Goal: Information Seeking & Learning: Learn about a topic

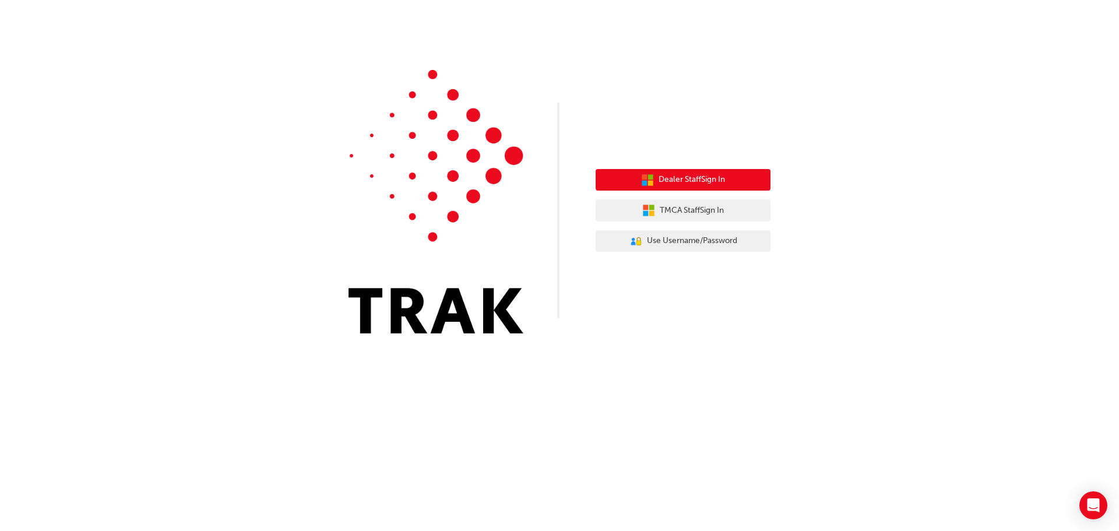
click at [690, 178] on span "Dealer Staff Sign In" at bounding box center [691, 179] width 66 height 13
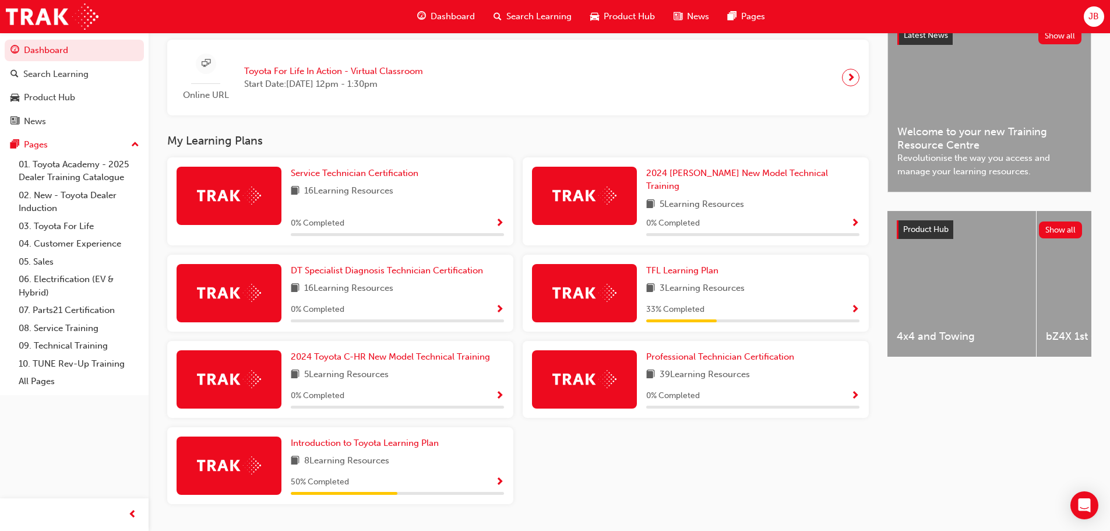
scroll to position [304, 0]
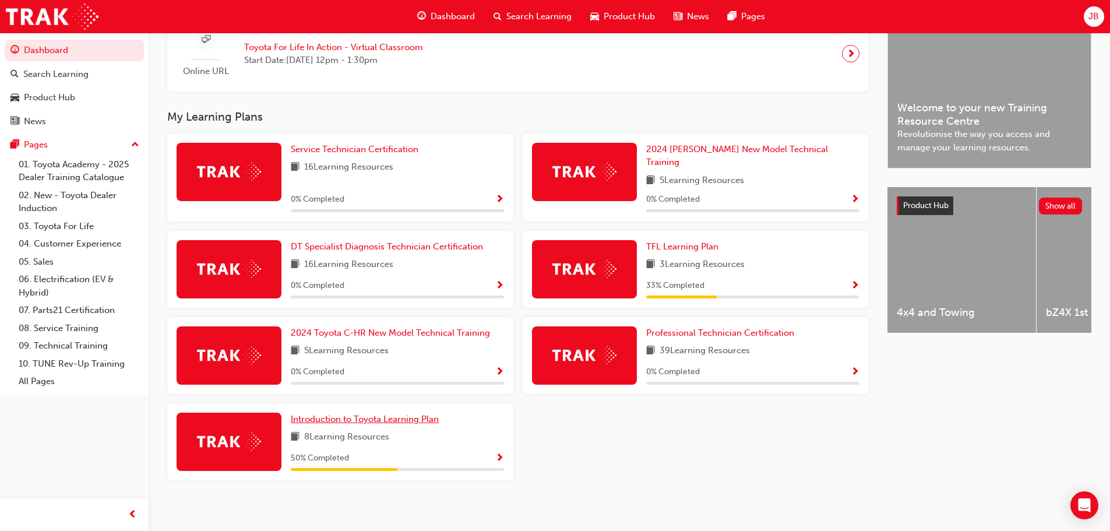
click at [371, 414] on span "Introduction to Toyota Learning Plan" at bounding box center [365, 419] width 148 height 10
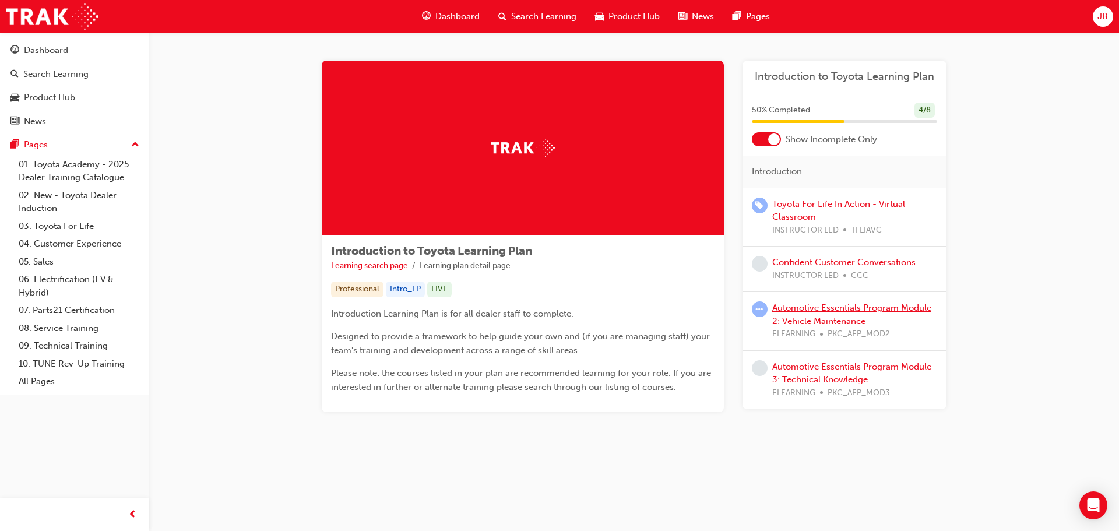
click at [837, 308] on link "Automotive Essentials Program Module 2: Vehicle Maintenance" at bounding box center [851, 314] width 159 height 24
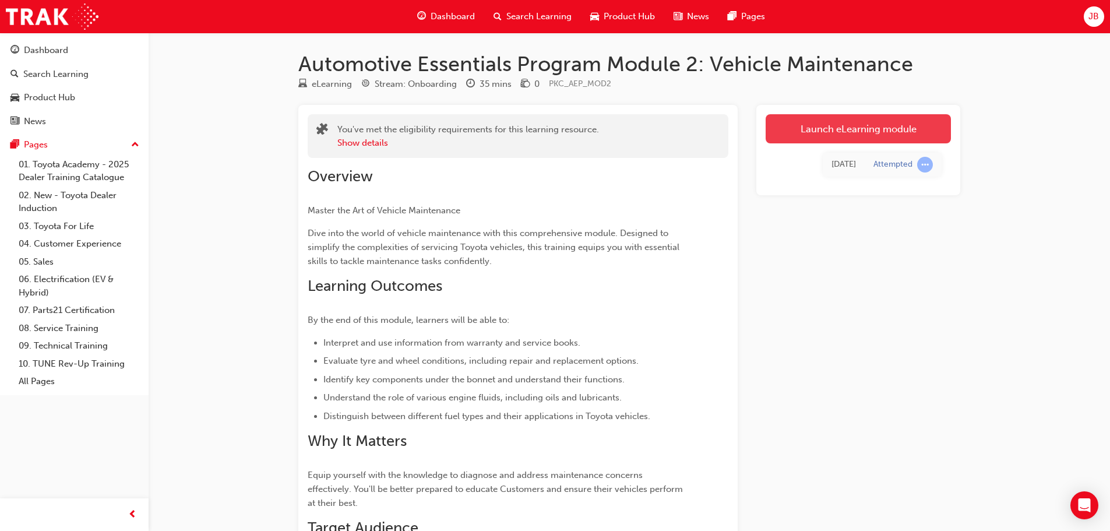
click at [823, 135] on link "Launch eLearning module" at bounding box center [858, 128] width 185 height 29
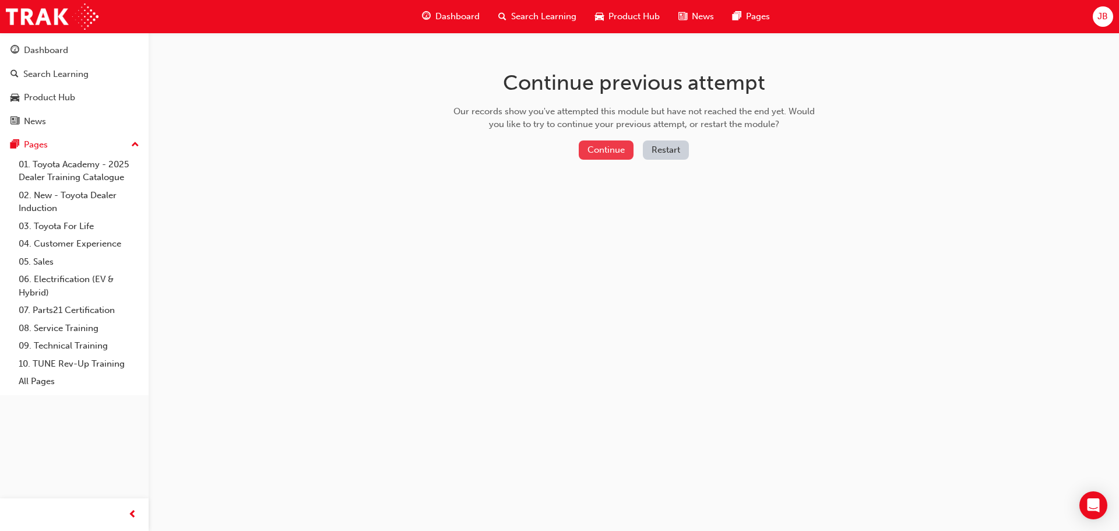
click at [618, 157] on button "Continue" at bounding box center [606, 149] width 55 height 19
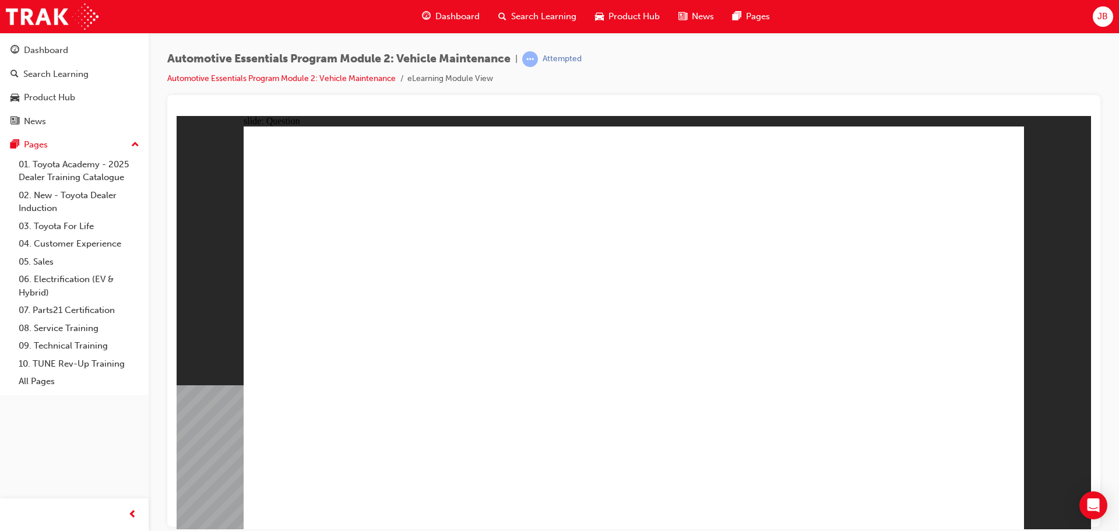
radio input "false"
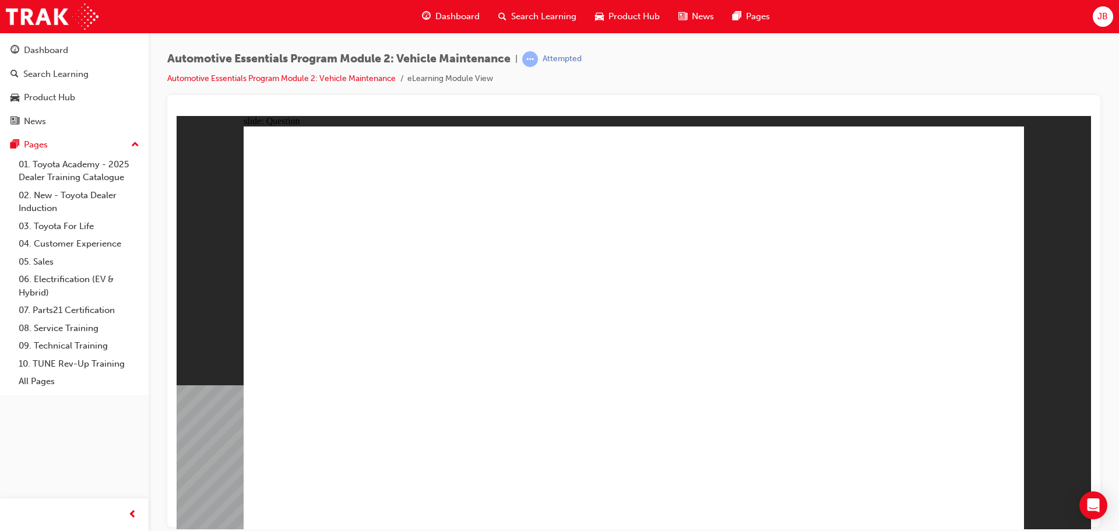
radio input "false"
radio input "true"
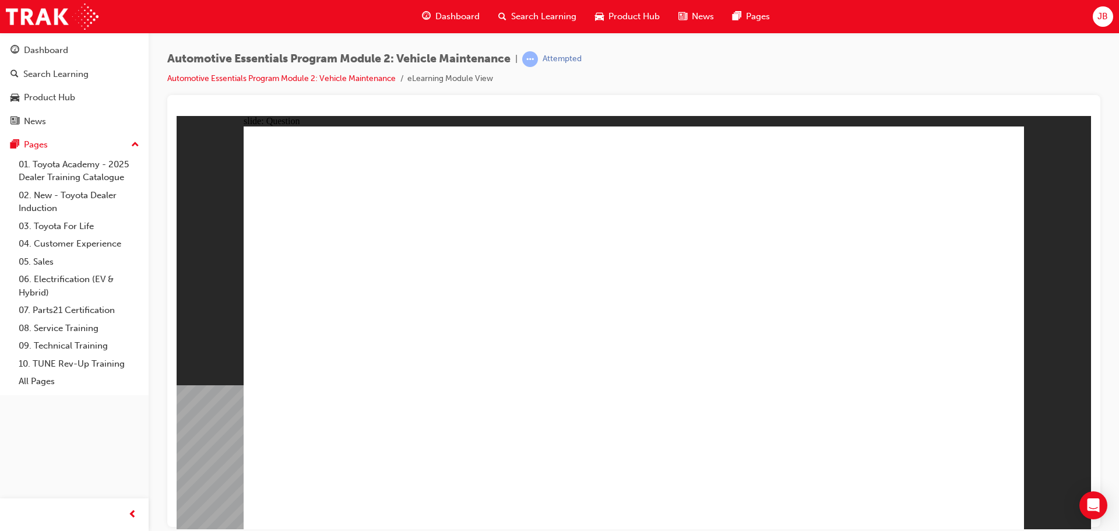
radio input "true"
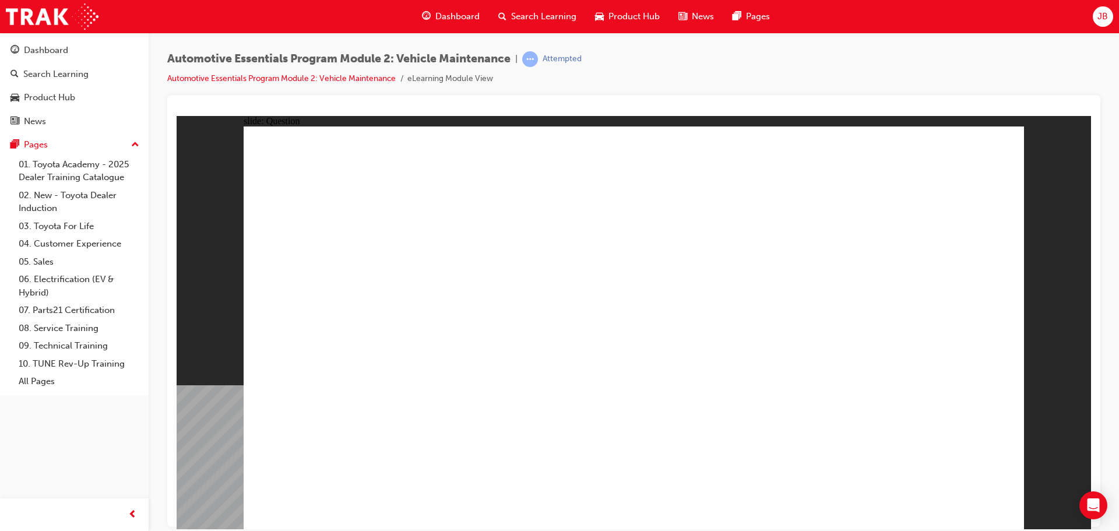
drag, startPoint x: 670, startPoint y: 401, endPoint x: 625, endPoint y: 393, distance: 46.3
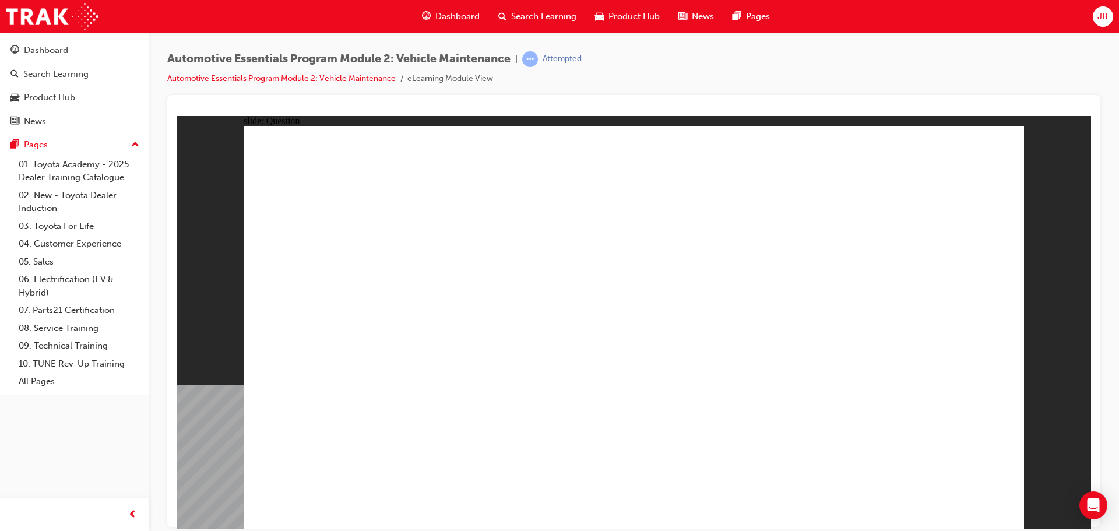
radio input "true"
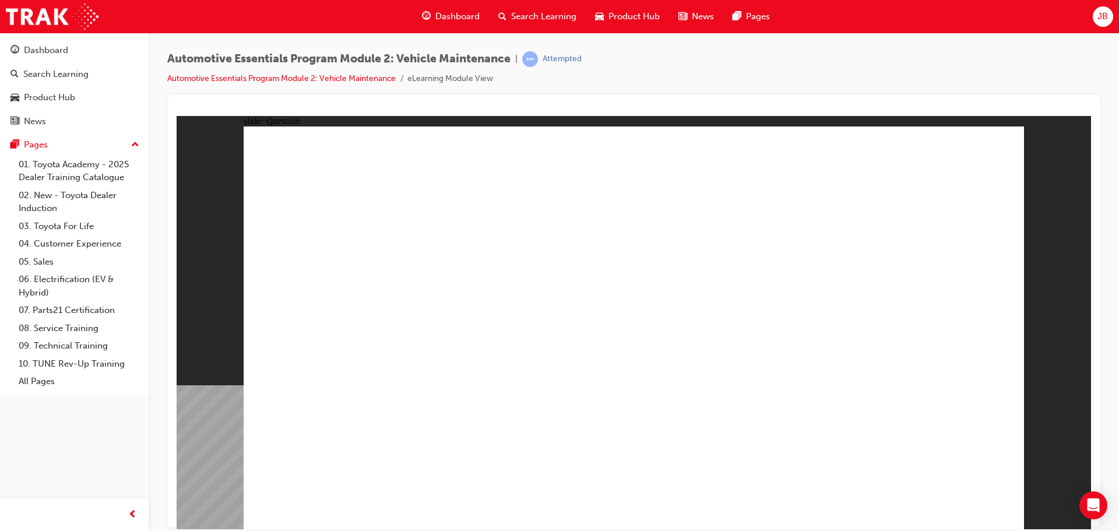
radio input "true"
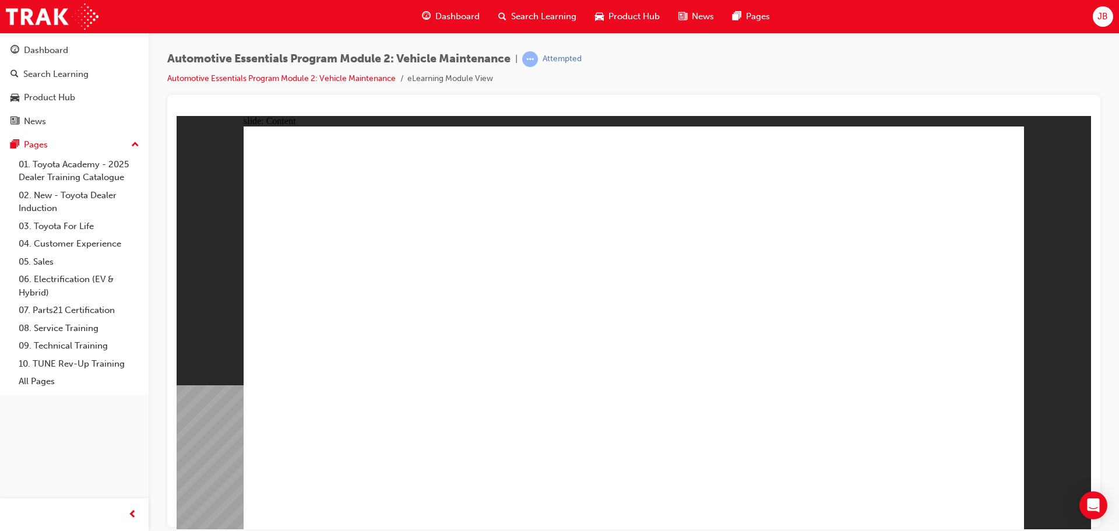
drag, startPoint x: 347, startPoint y: 345, endPoint x: 360, endPoint y: 360, distance: 19.4
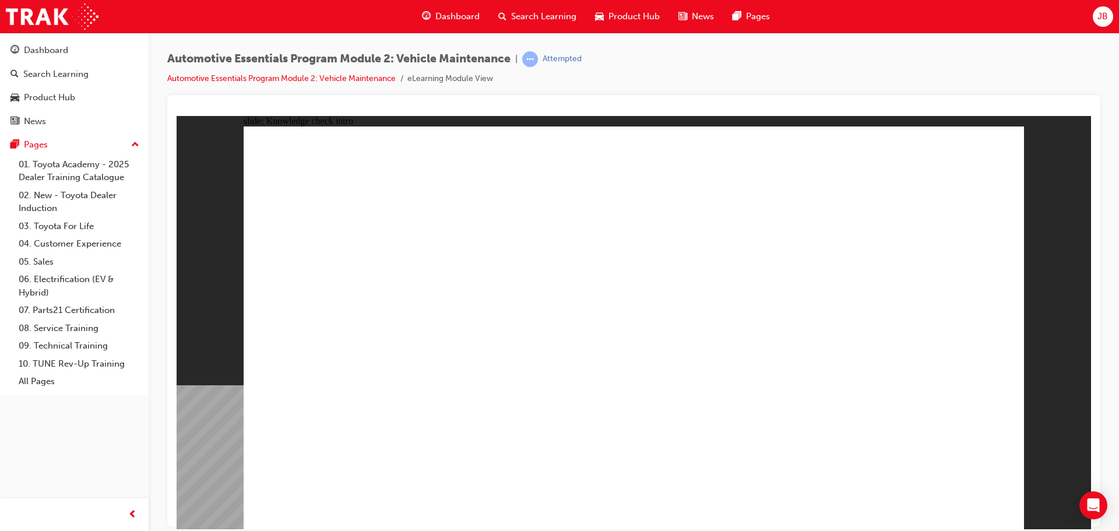
radio input "true"
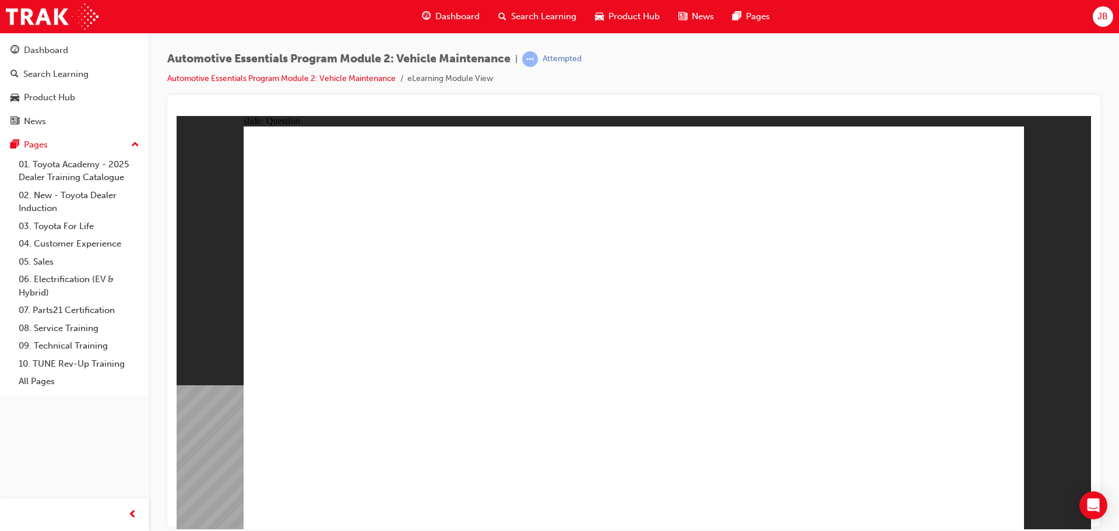
radio input "true"
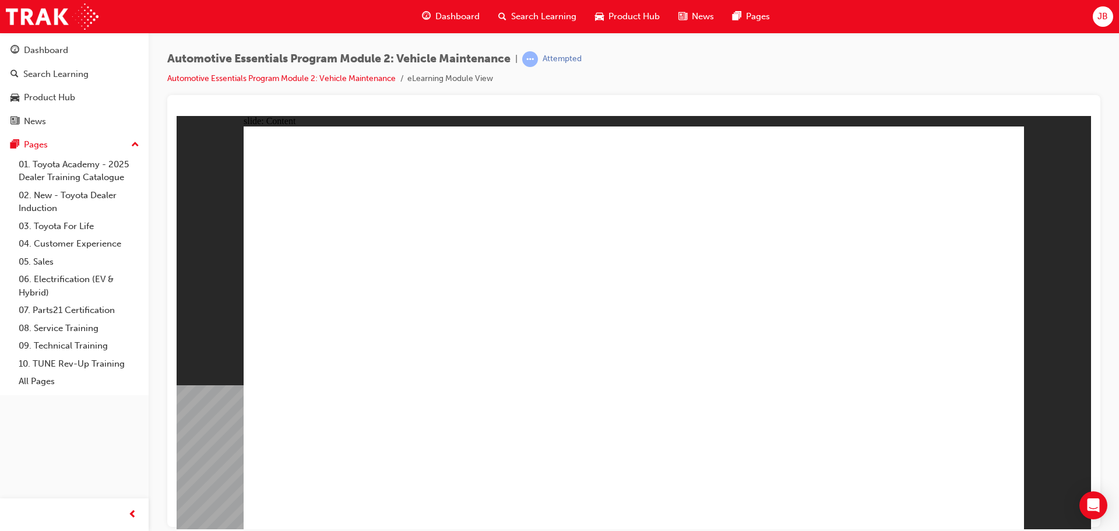
drag, startPoint x: 975, startPoint y: 157, endPoint x: 983, endPoint y: 143, distance: 16.0
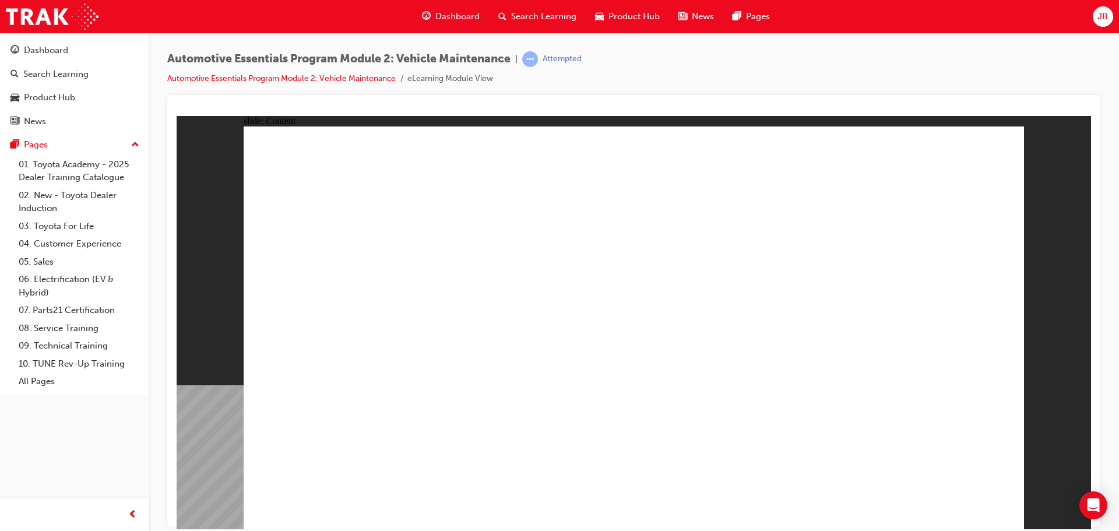
radio input "true"
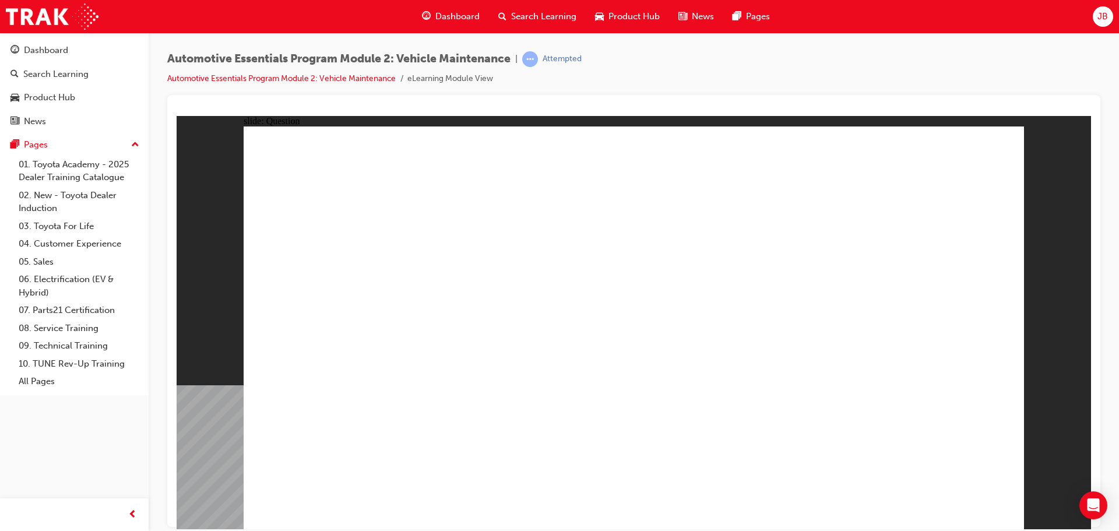
radio input "true"
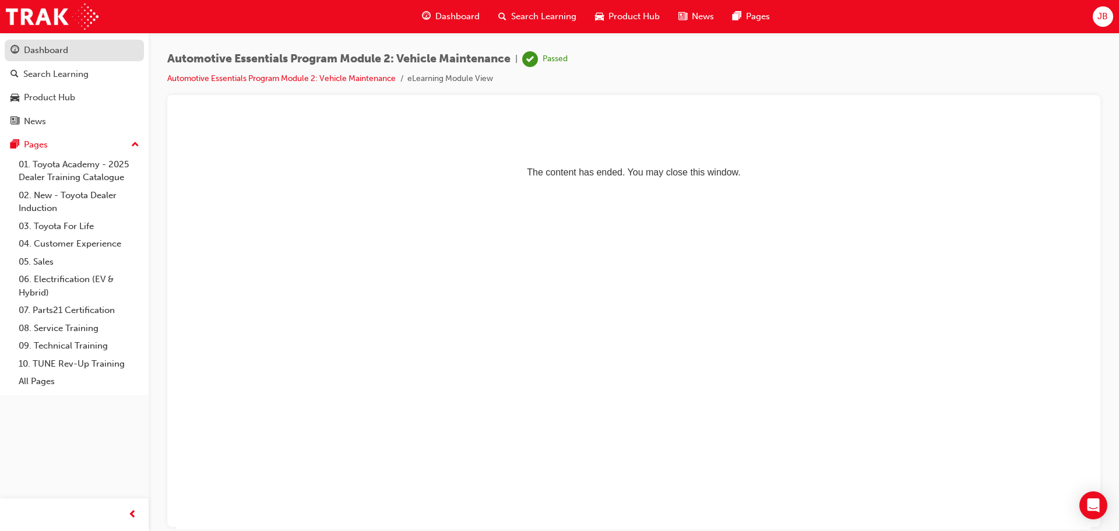
click at [44, 49] on div "Dashboard" at bounding box center [46, 50] width 44 height 13
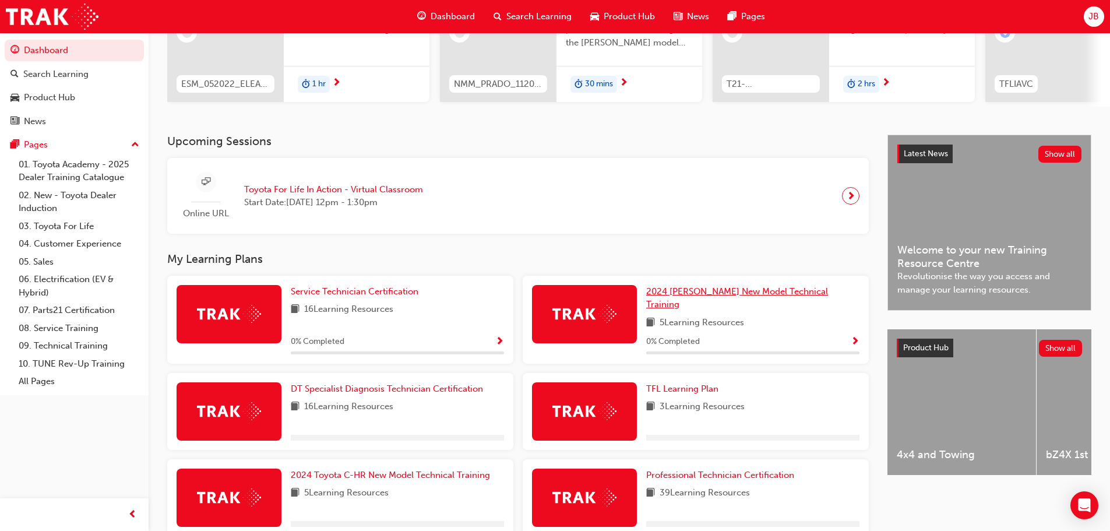
scroll to position [304, 0]
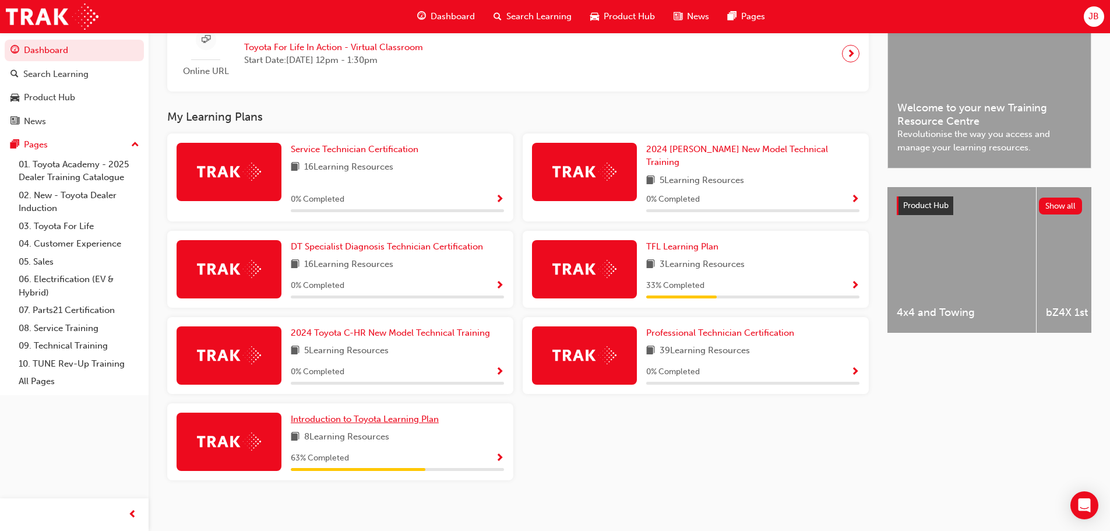
click at [389, 414] on span "Introduction to Toyota Learning Plan" at bounding box center [365, 419] width 148 height 10
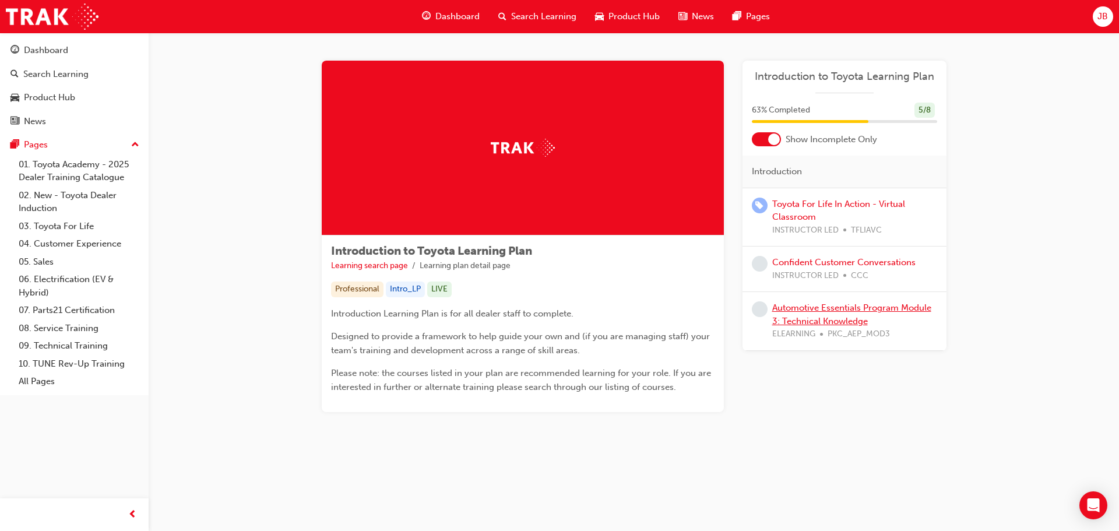
click at [825, 310] on link "Automotive Essentials Program Module 3: Technical Knowledge" at bounding box center [851, 314] width 159 height 24
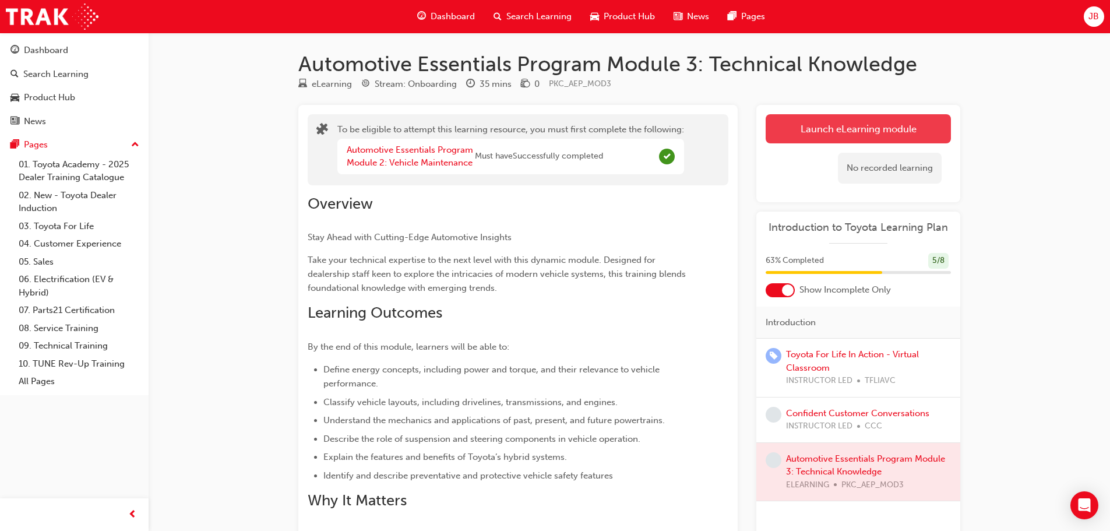
click at [819, 124] on button "Launch eLearning module" at bounding box center [858, 128] width 185 height 29
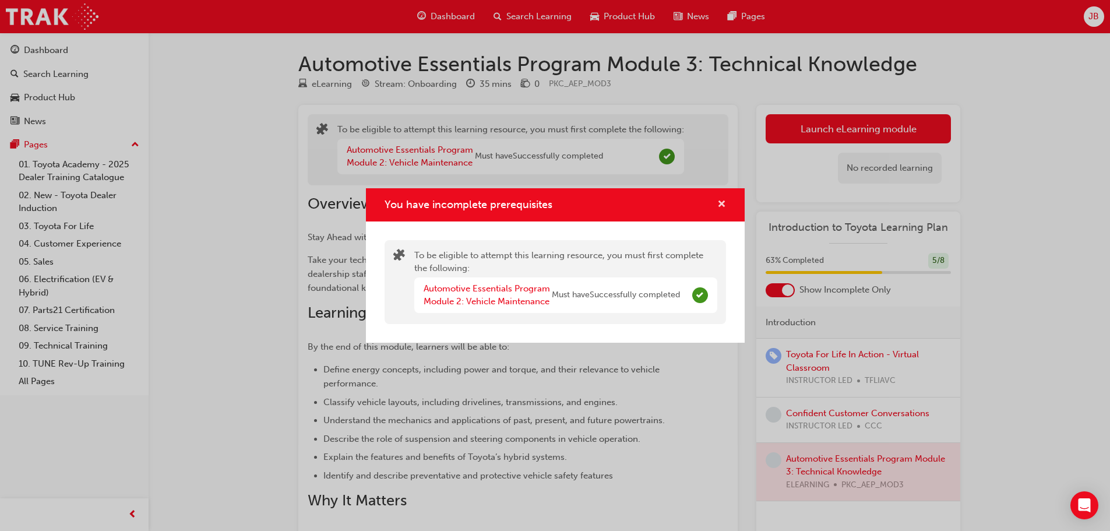
click at [724, 200] on span "cross-icon" at bounding box center [721, 205] width 9 height 10
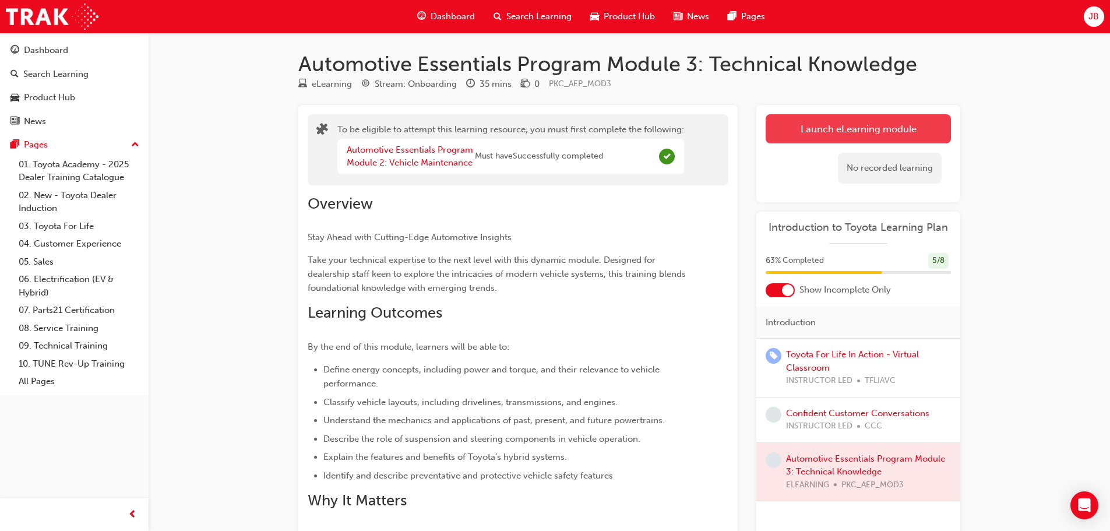
click at [819, 131] on button "Launch eLearning module" at bounding box center [858, 128] width 185 height 29
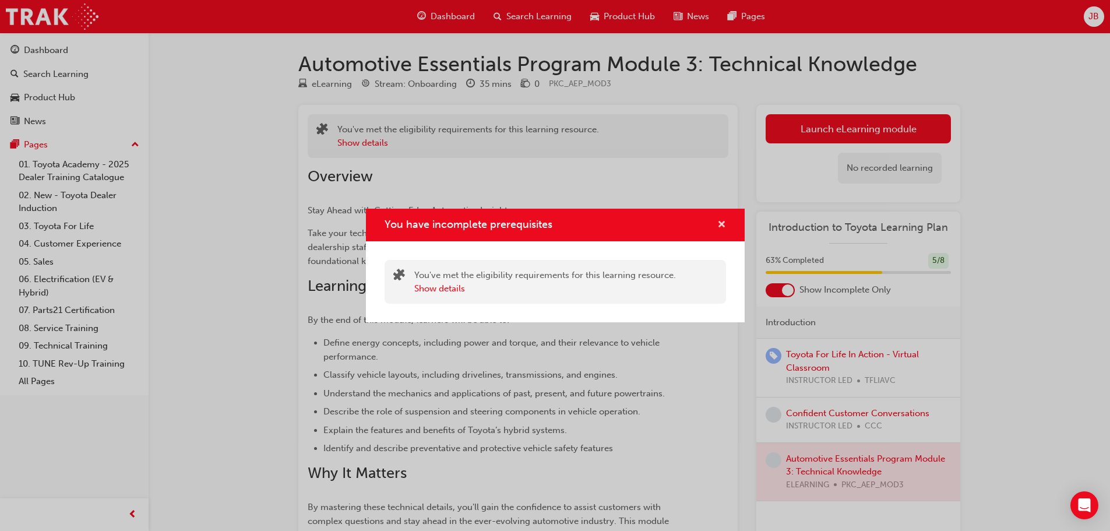
click at [718, 225] on span "cross-icon" at bounding box center [721, 225] width 9 height 10
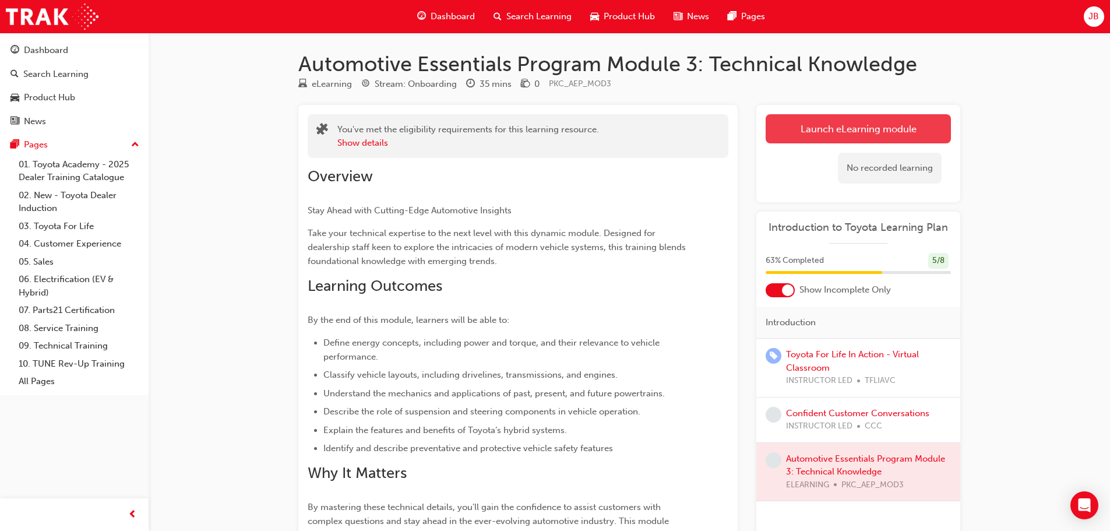
click at [844, 135] on button "Launch eLearning module" at bounding box center [858, 128] width 185 height 29
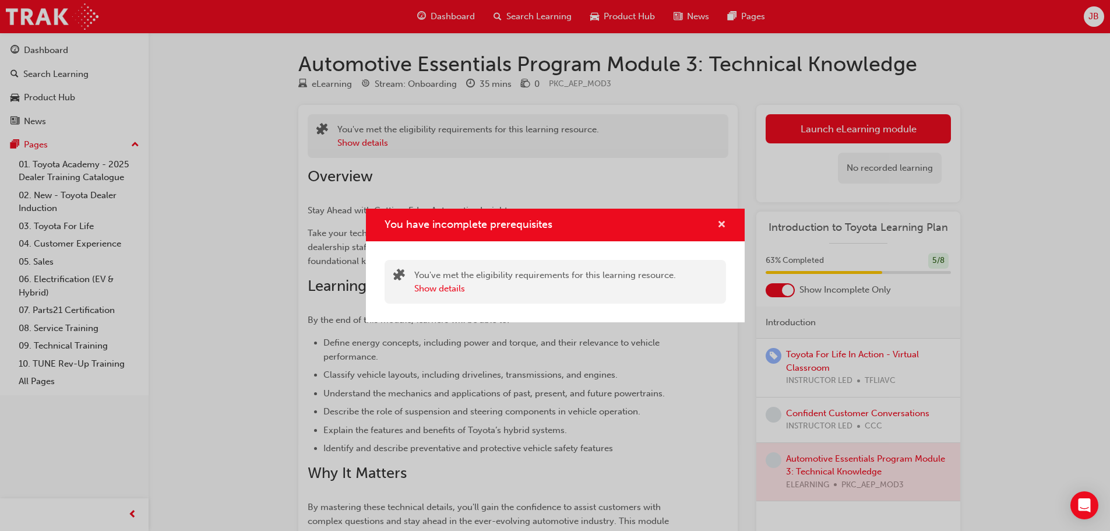
click at [717, 223] on button "You have incomplete prerequisites" at bounding box center [721, 225] width 9 height 15
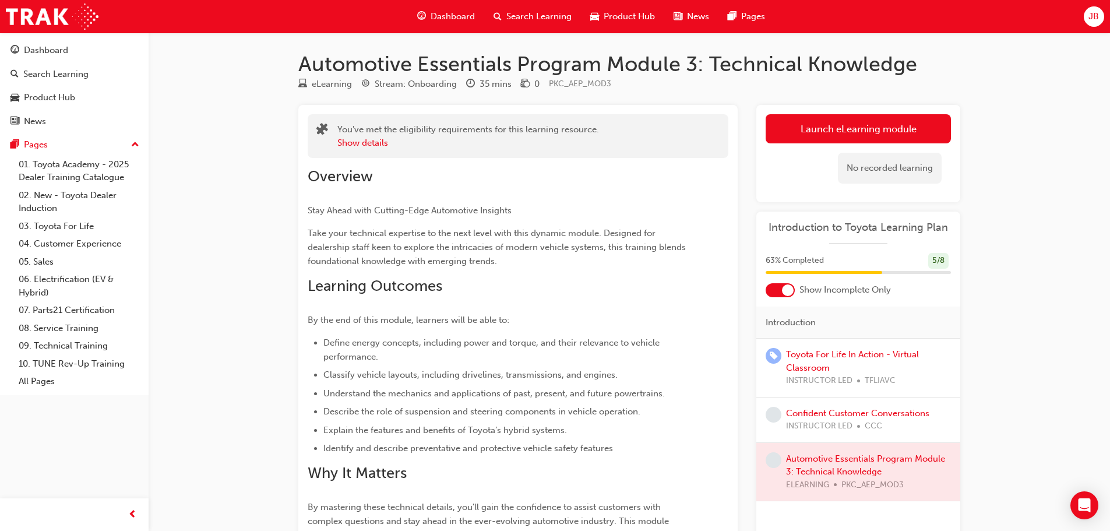
click at [822, 463] on div at bounding box center [858, 472] width 204 height 58
click at [27, 48] on div "Dashboard" at bounding box center [46, 50] width 44 height 13
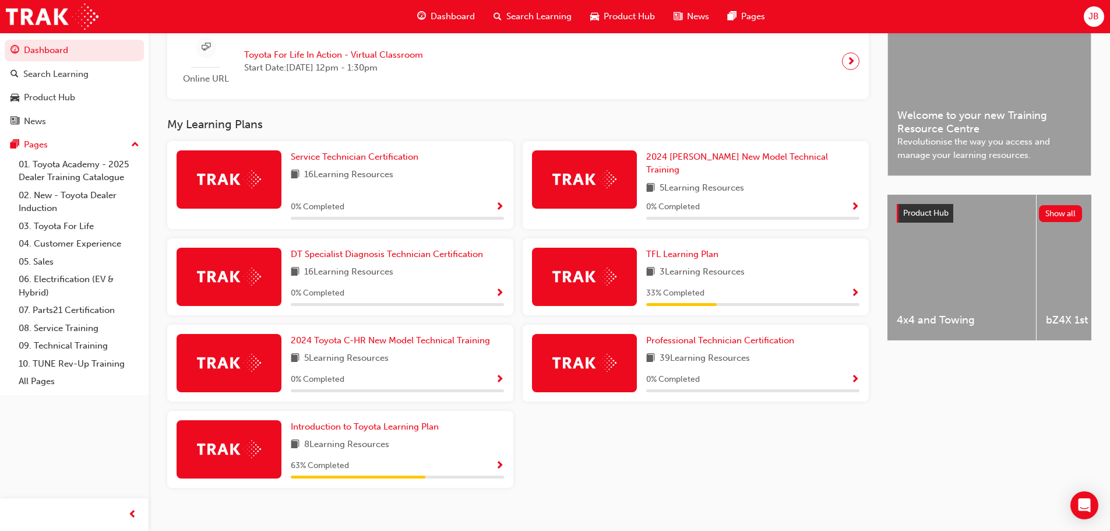
scroll to position [304, 0]
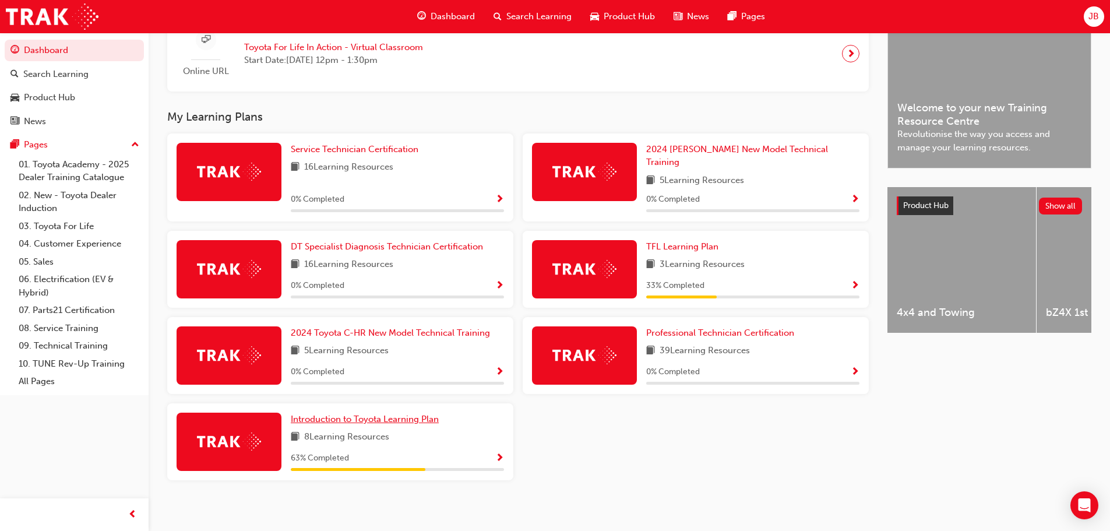
click at [390, 415] on span "Introduction to Toyota Learning Plan" at bounding box center [365, 419] width 148 height 10
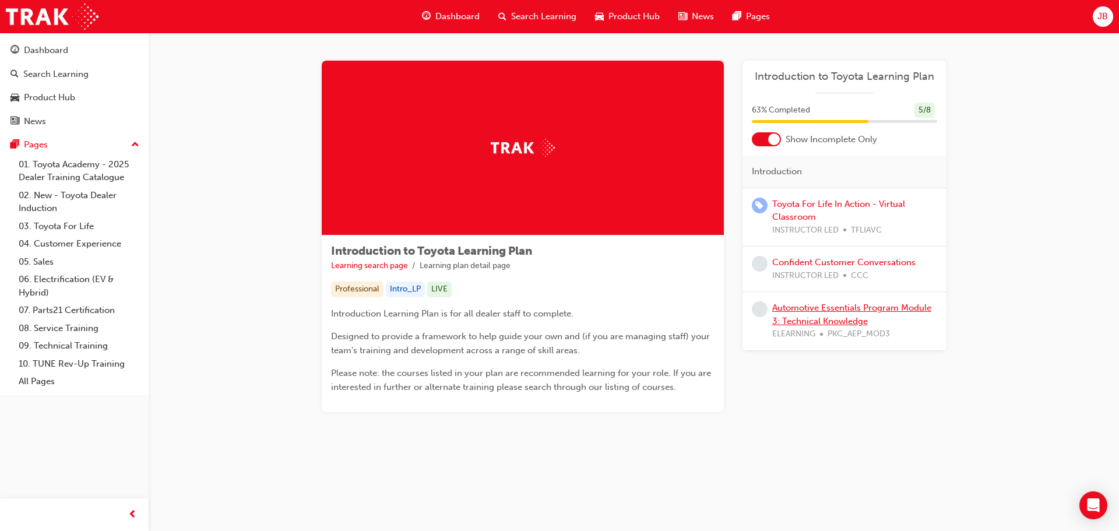
click at [809, 320] on link "Automotive Essentials Program Module 3: Technical Knowledge" at bounding box center [851, 314] width 159 height 24
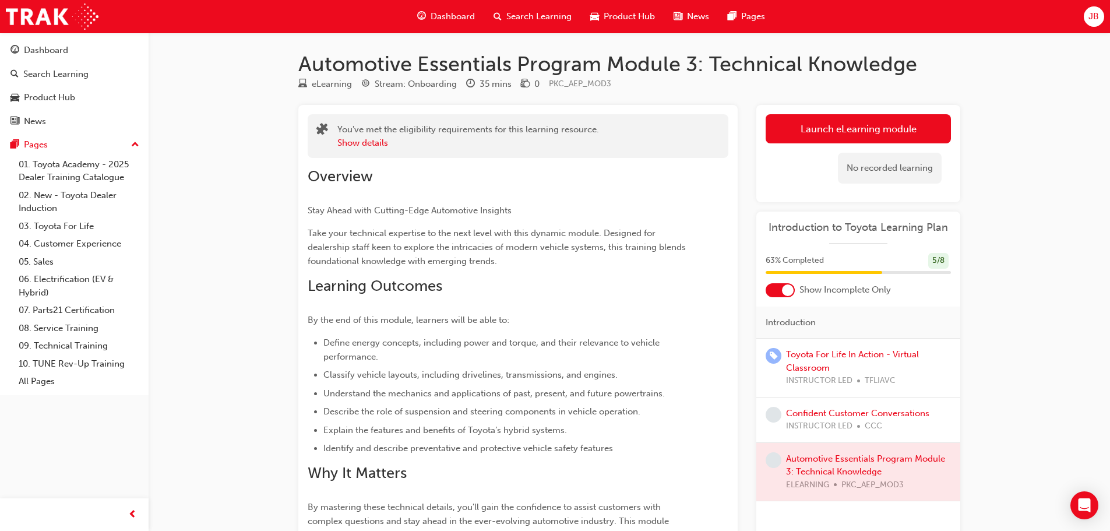
click at [807, 135] on link "Launch eLearning module" at bounding box center [858, 128] width 185 height 29
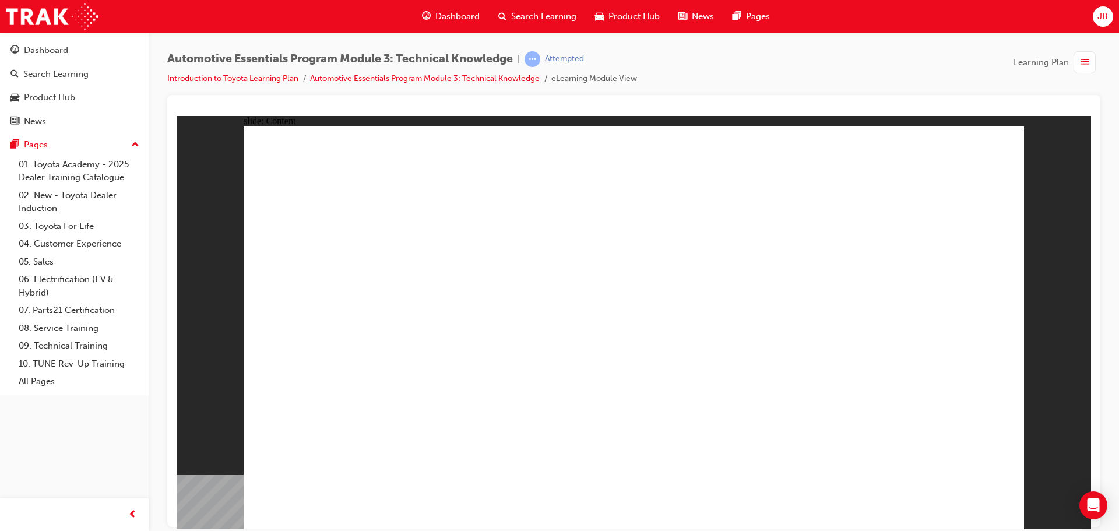
radio input "true"
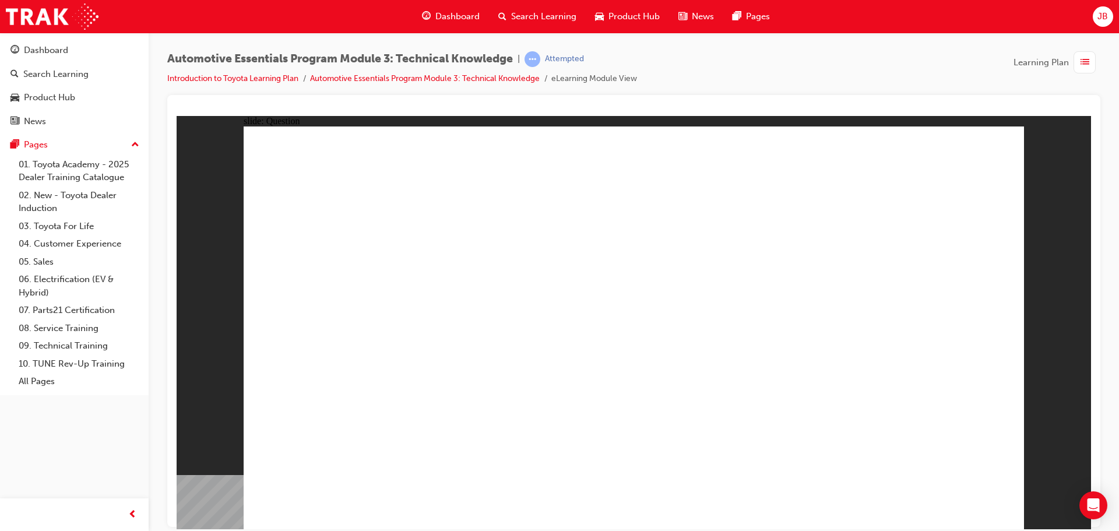
radio input "false"
radio input "true"
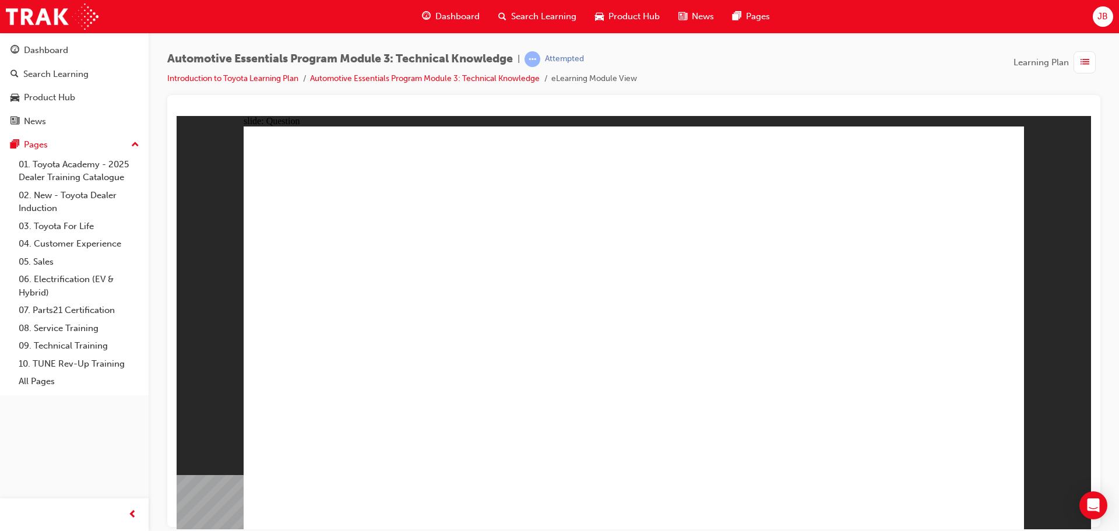
drag, startPoint x: 445, startPoint y: 431, endPoint x: 460, endPoint y: 443, distance: 19.9
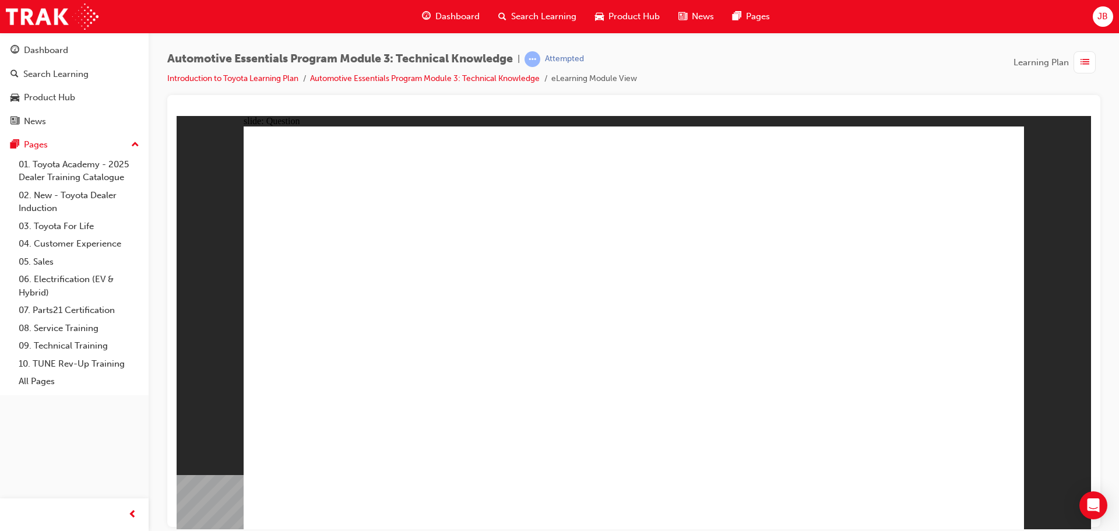
radio input "true"
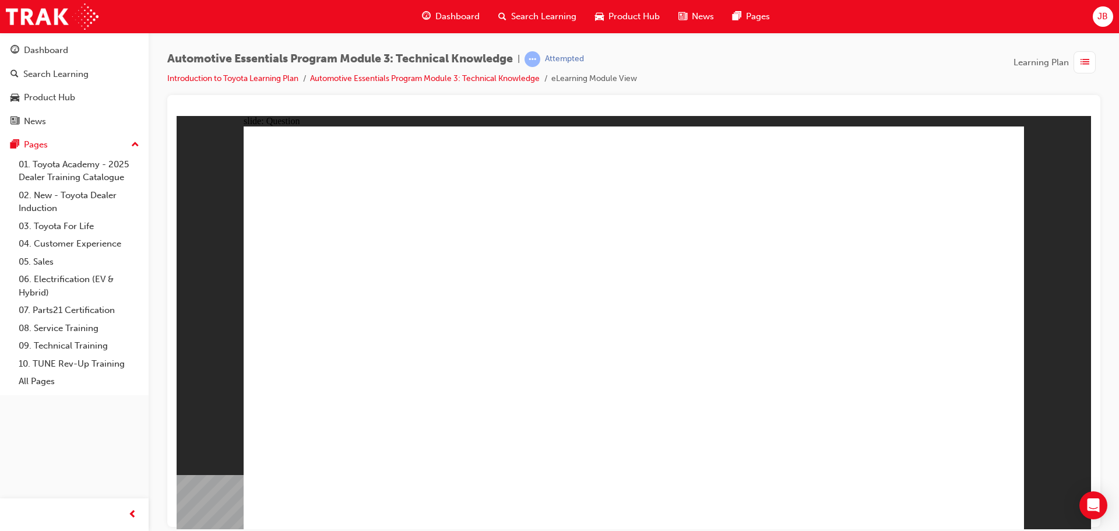
radio input "true"
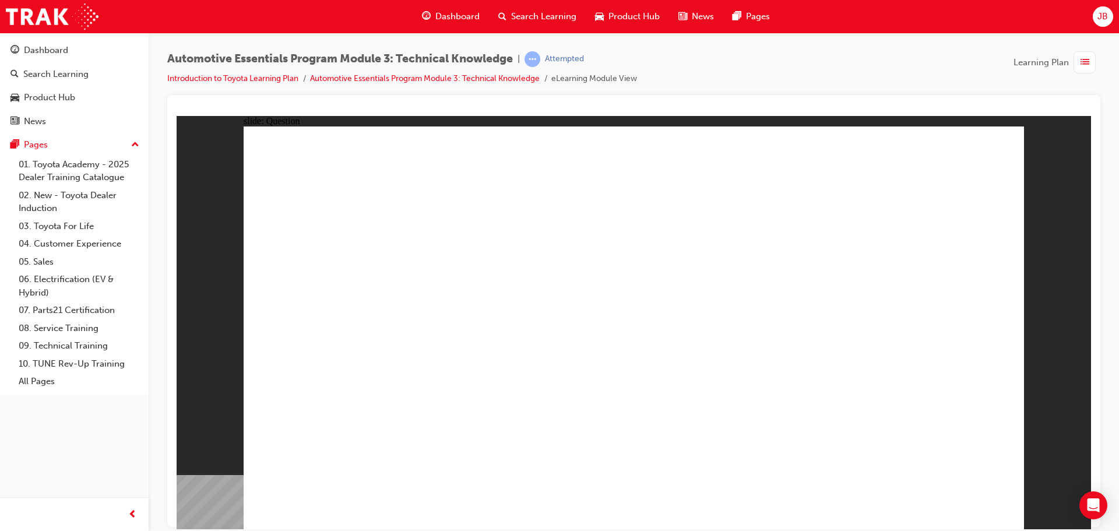
radio input "true"
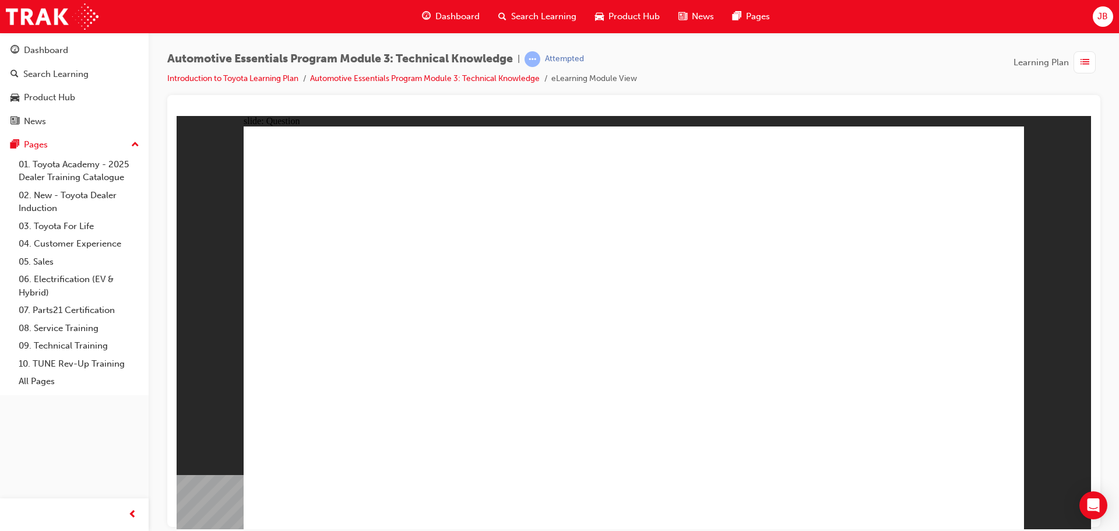
radio input "true"
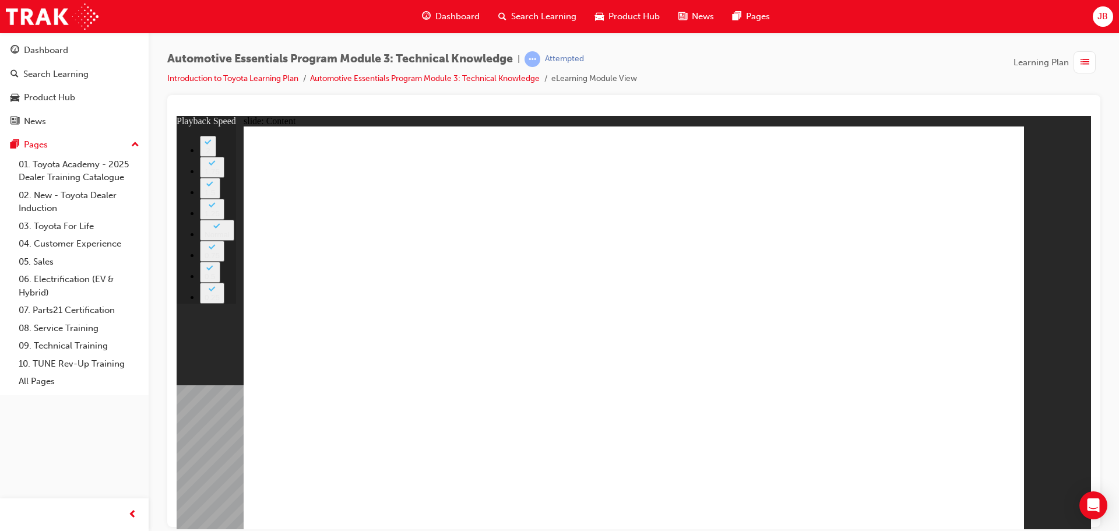
type input "74"
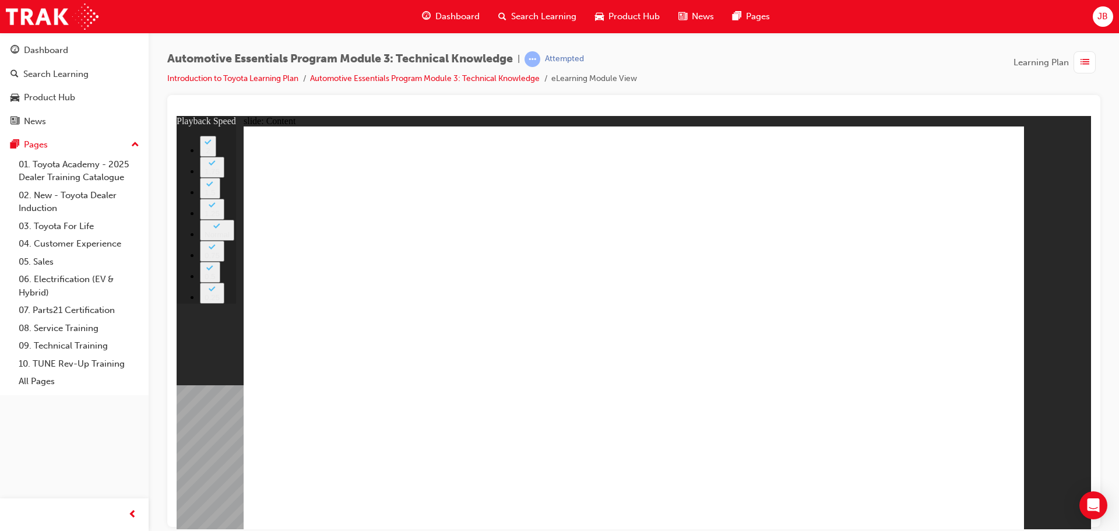
type input "20"
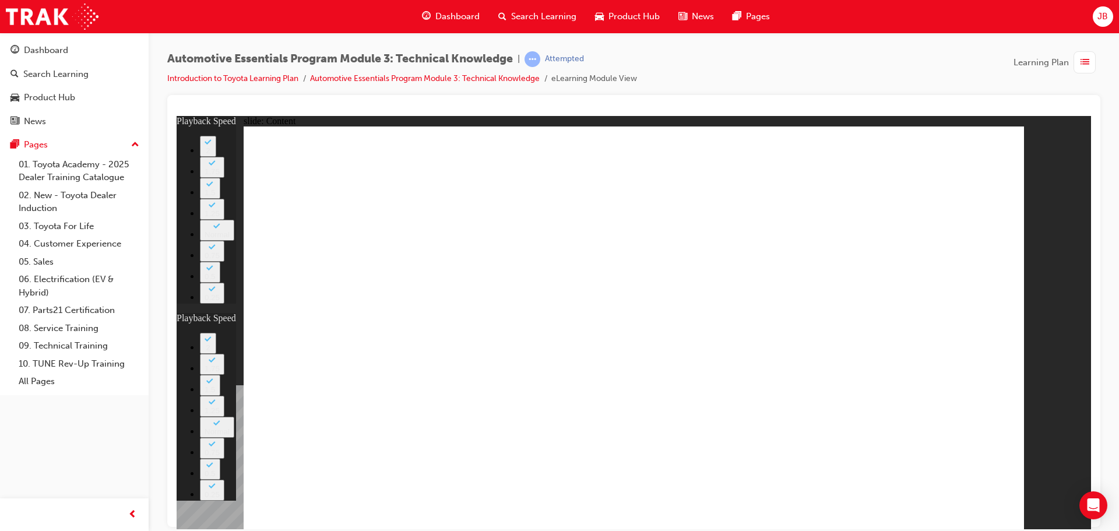
type input "8"
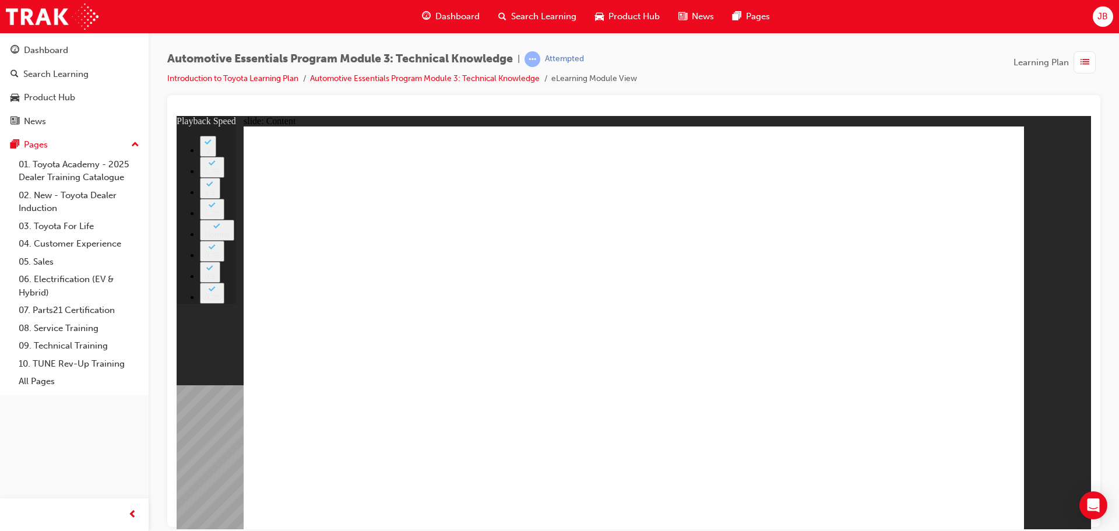
type input "18"
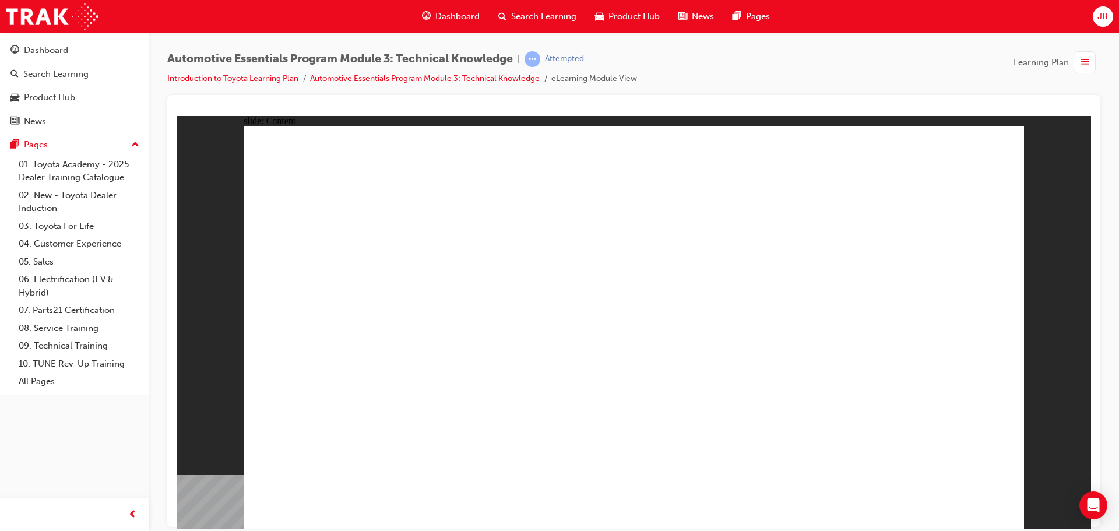
drag, startPoint x: 1010, startPoint y: 146, endPoint x: 1001, endPoint y: 149, distance: 9.2
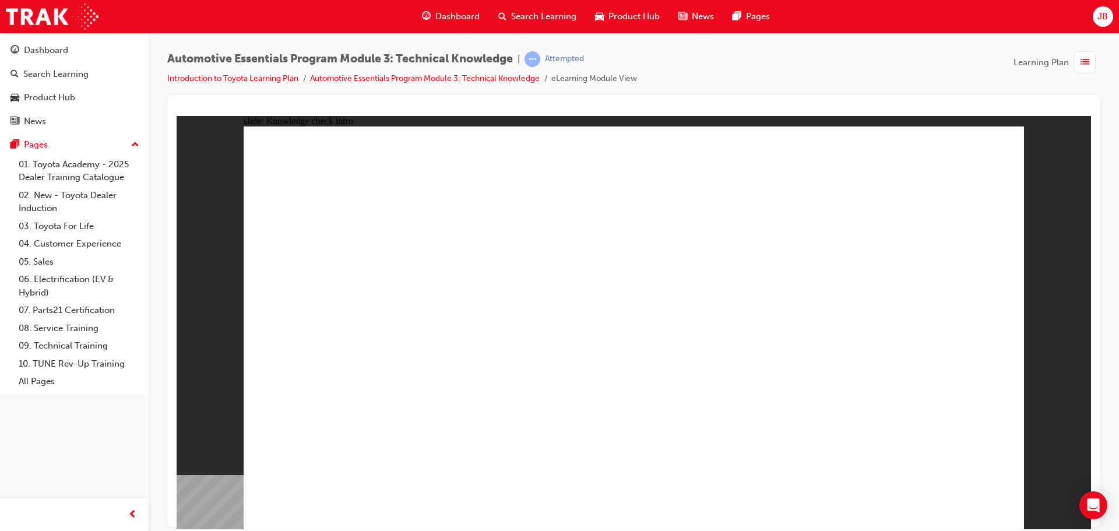
radio input "true"
drag, startPoint x: 966, startPoint y: 488, endPoint x: 968, endPoint y: 498, distance: 9.5
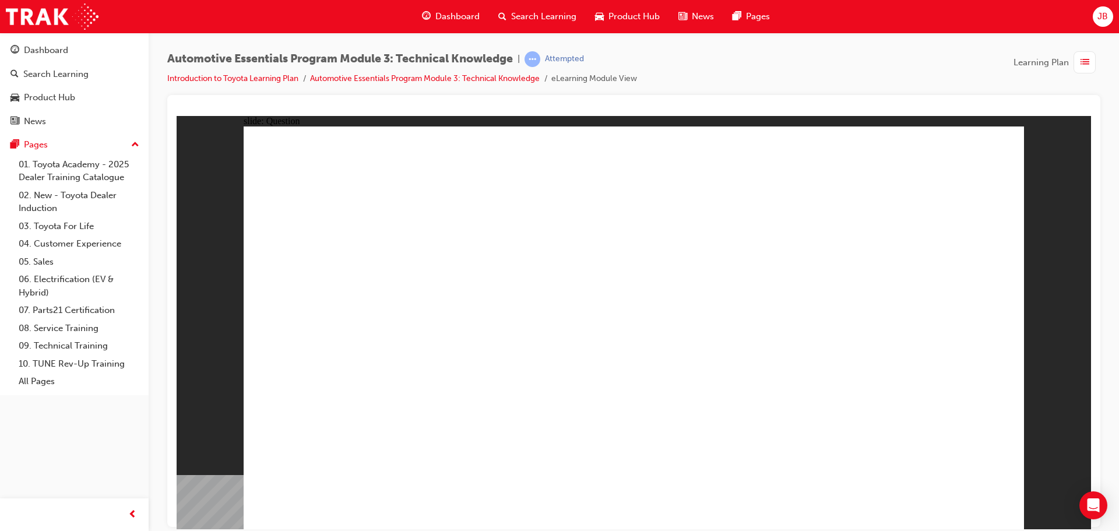
radio input "true"
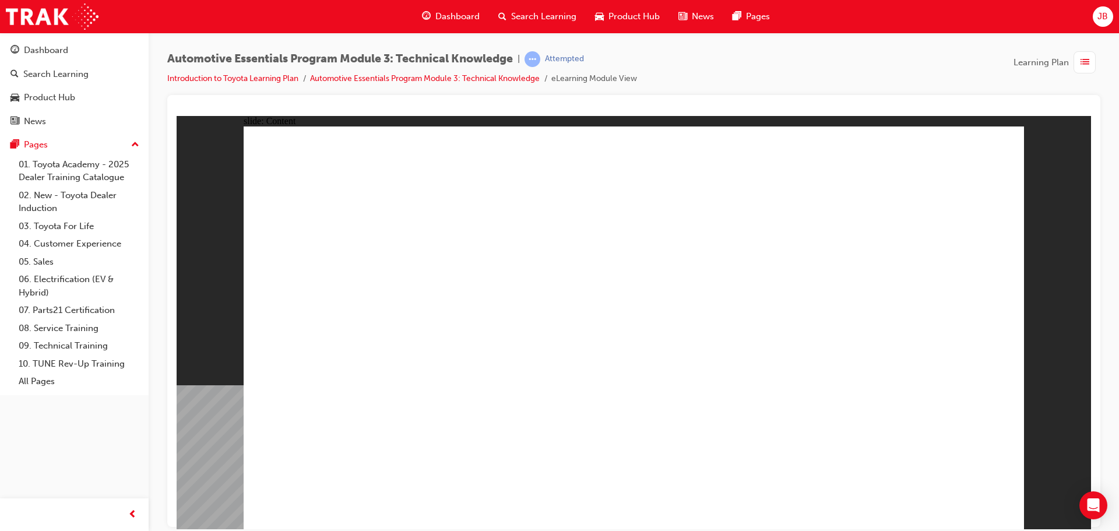
drag, startPoint x: 957, startPoint y: 171, endPoint x: 959, endPoint y: 152, distance: 19.4
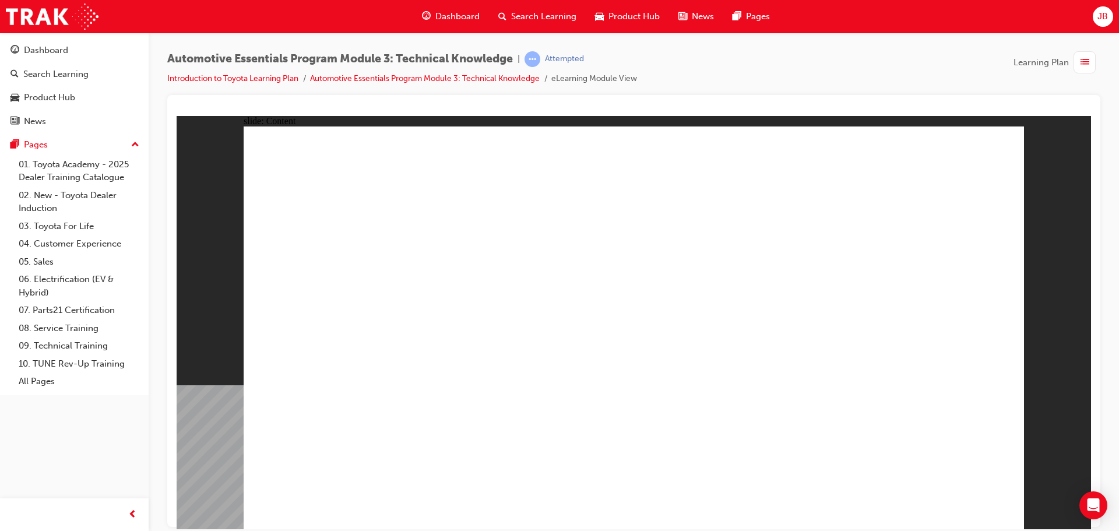
drag, startPoint x: 776, startPoint y: 413, endPoint x: 803, endPoint y: 431, distance: 32.8
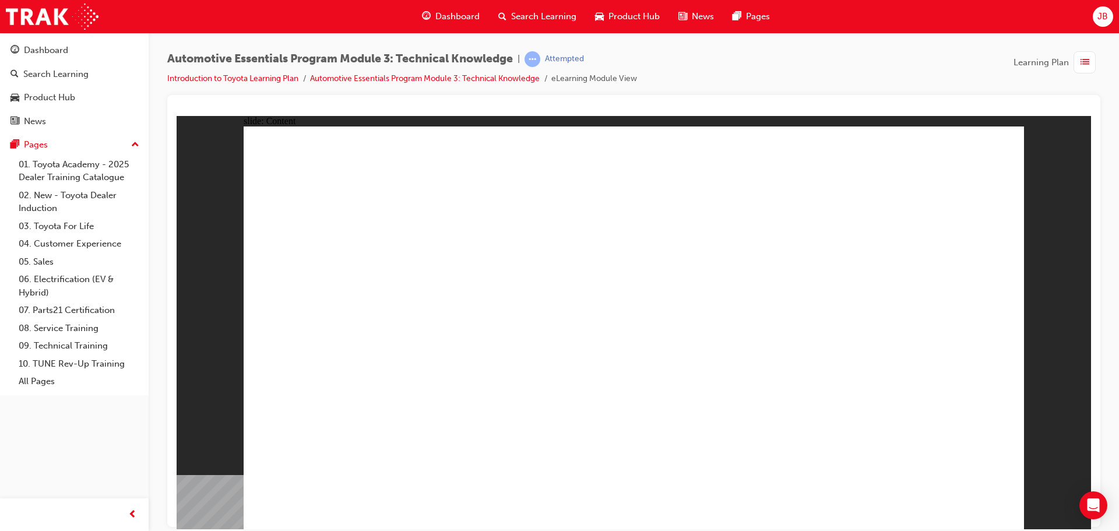
drag, startPoint x: 721, startPoint y: 349, endPoint x: 662, endPoint y: 344, distance: 59.0
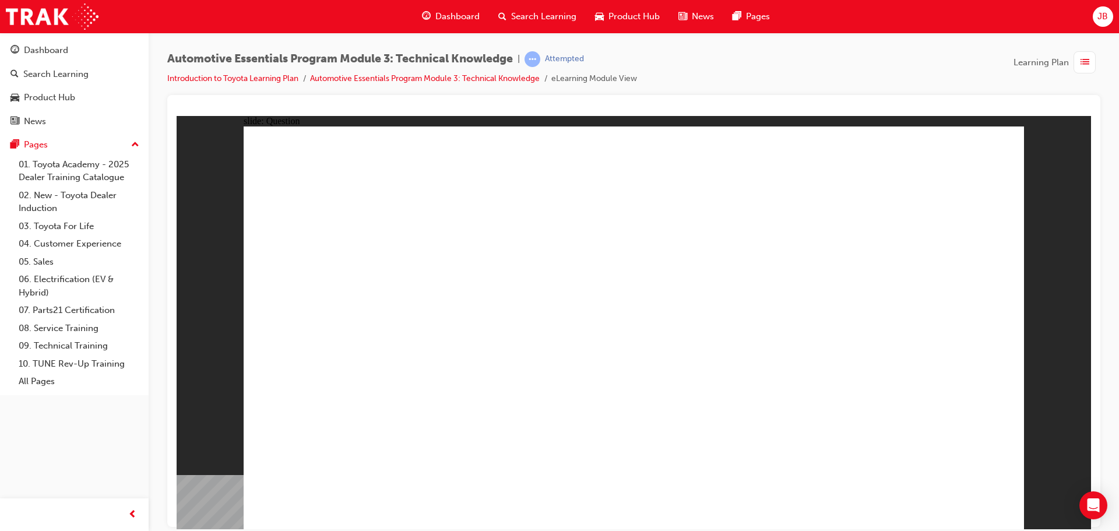
radio input "true"
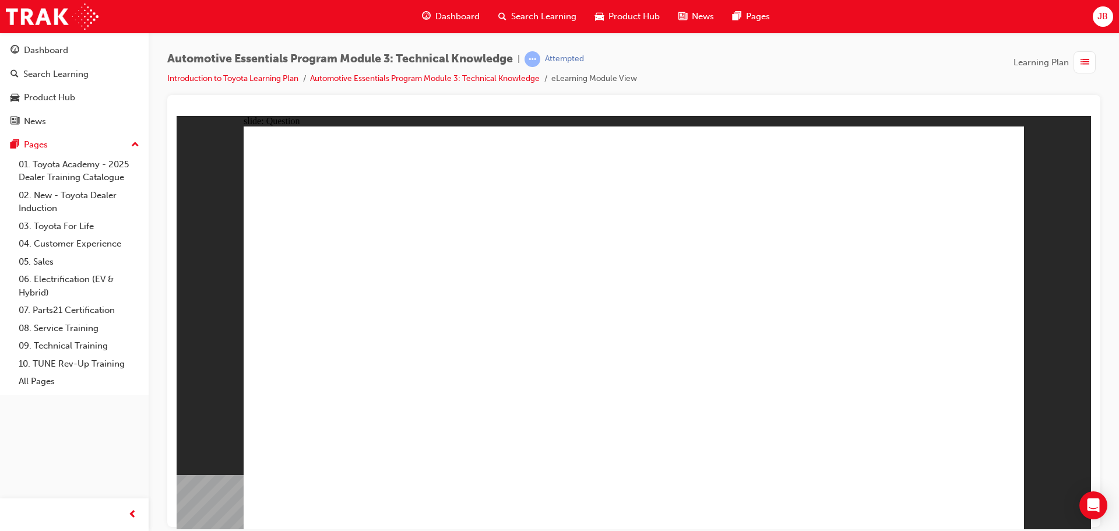
radio input "true"
drag, startPoint x: 457, startPoint y: 442, endPoint x: 461, endPoint y: 447, distance: 6.3
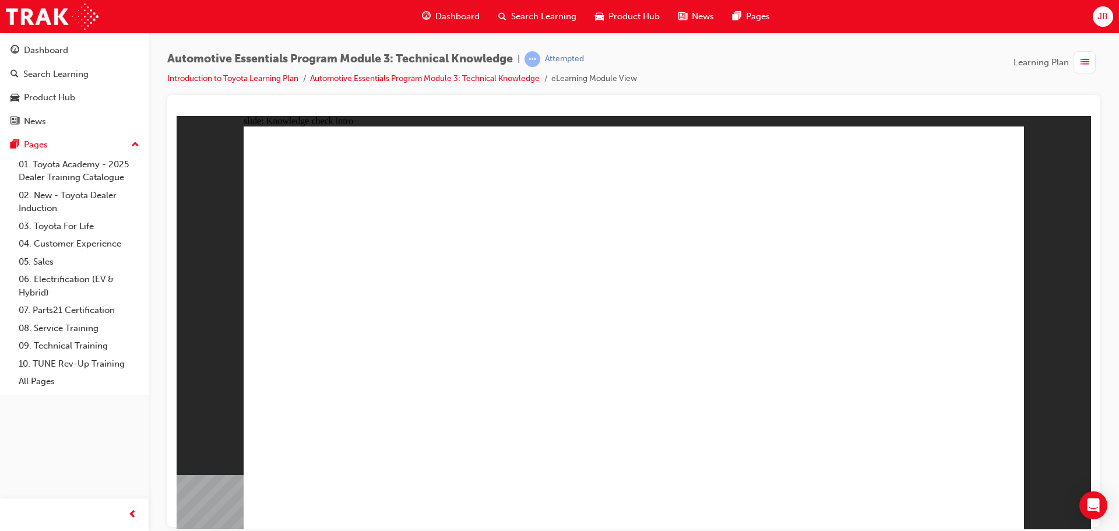
radio input "true"
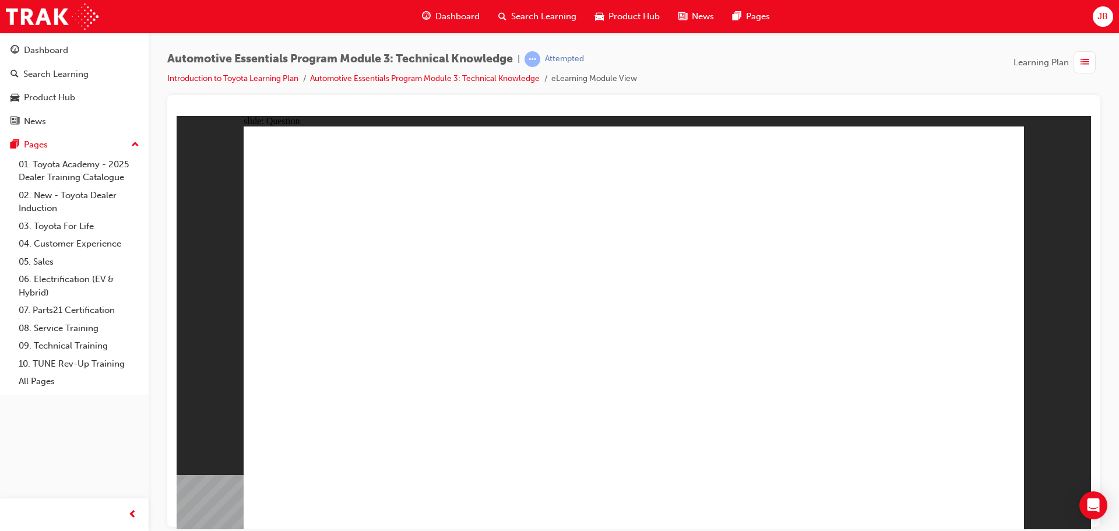
radio input "true"
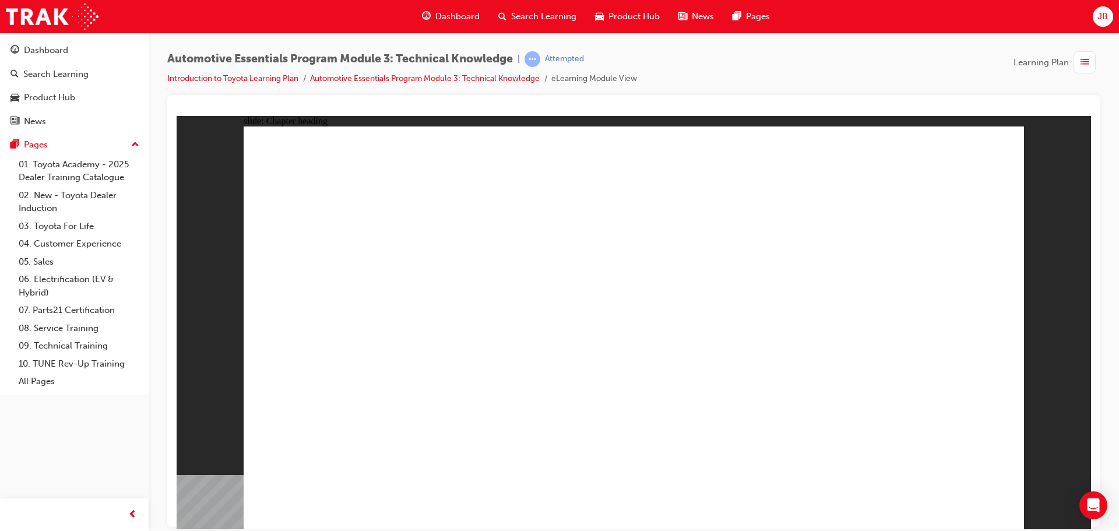
drag, startPoint x: 945, startPoint y: 491, endPoint x: 940, endPoint y: 506, distance: 16.6
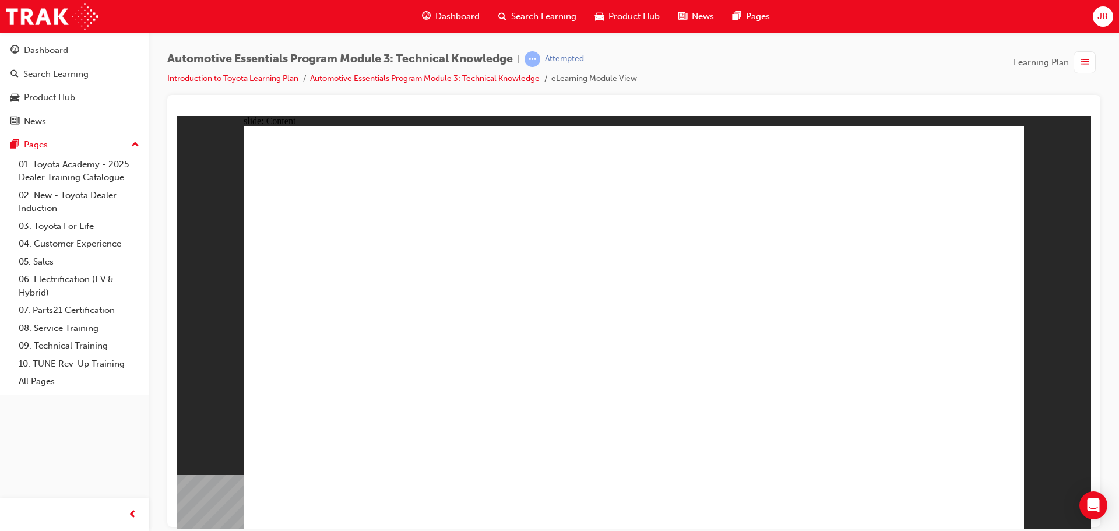
drag, startPoint x: 574, startPoint y: 357, endPoint x: 607, endPoint y: 359, distance: 32.7
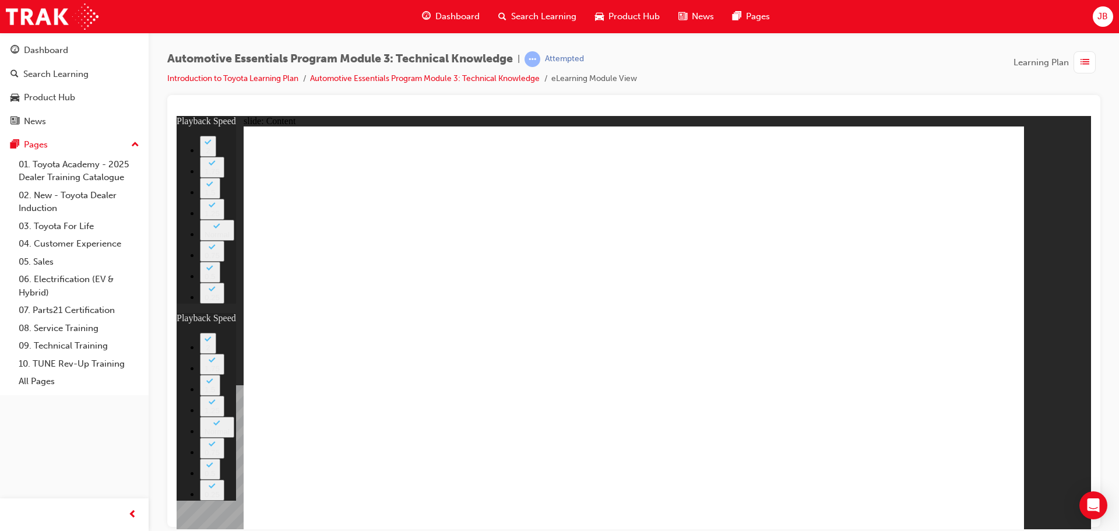
type input "6"
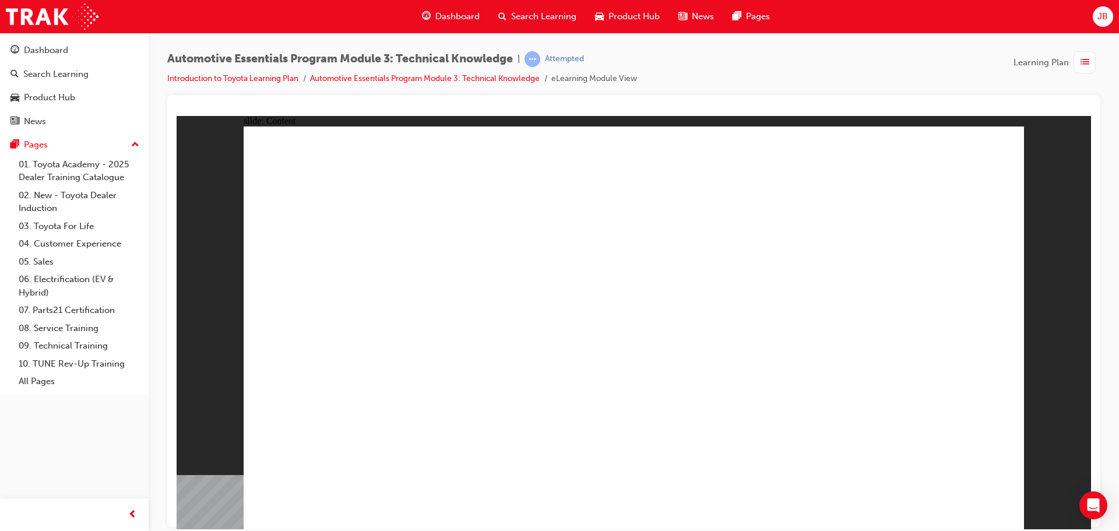
drag, startPoint x: 1010, startPoint y: 133, endPoint x: 981, endPoint y: 191, distance: 64.6
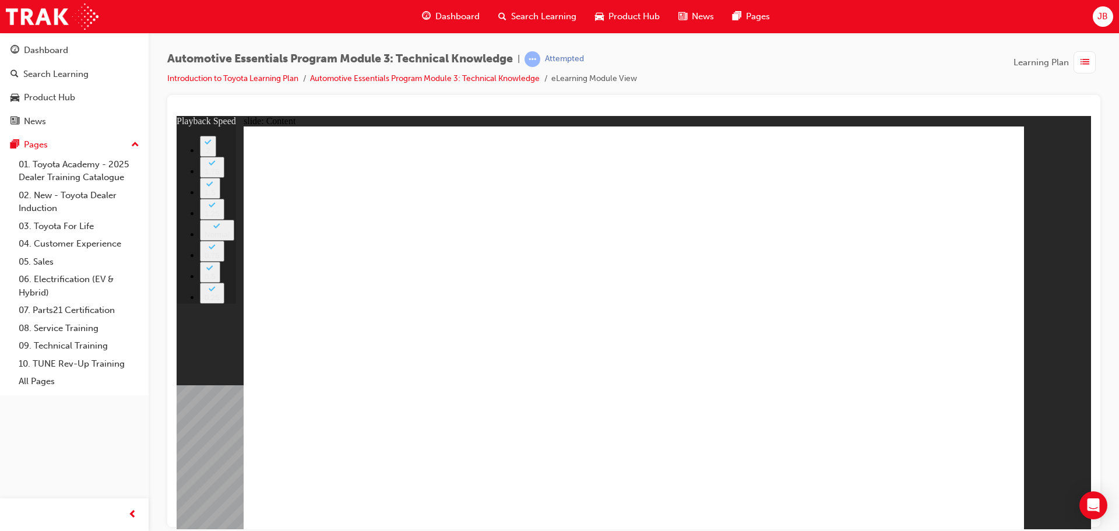
type input "6"
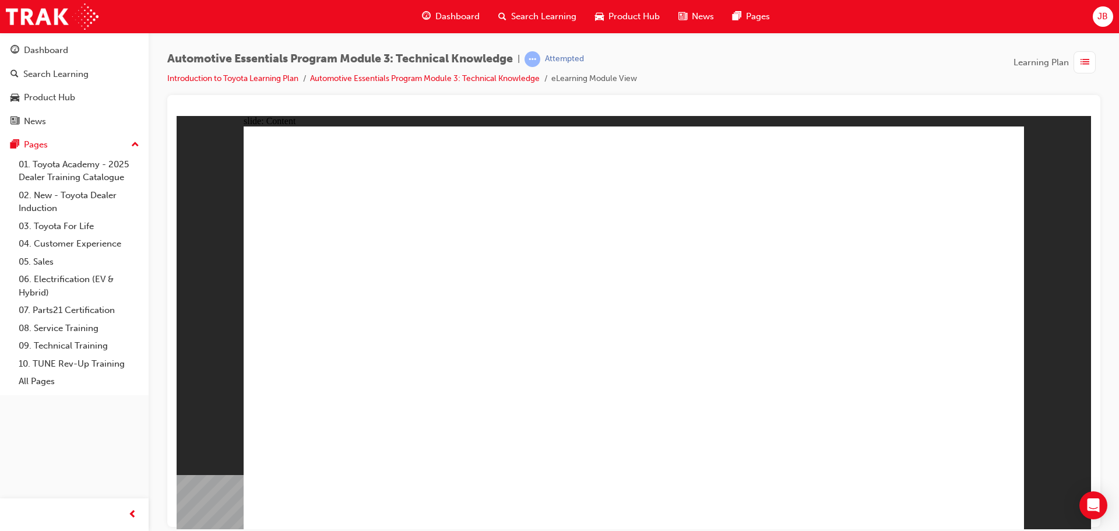
drag, startPoint x: 986, startPoint y: 151, endPoint x: 955, endPoint y: 292, distance: 144.3
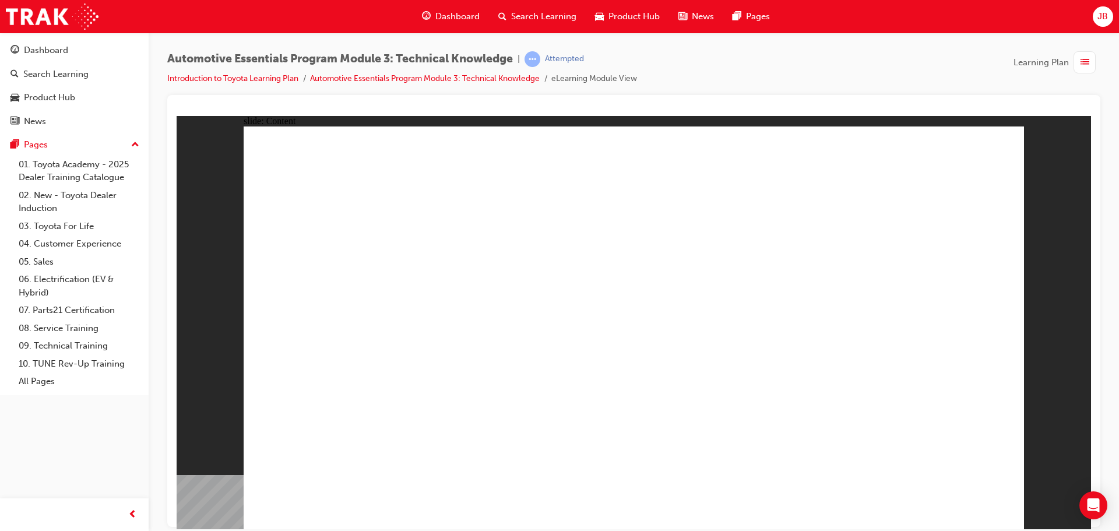
drag, startPoint x: 704, startPoint y: 285, endPoint x: 727, endPoint y: 272, distance: 25.6
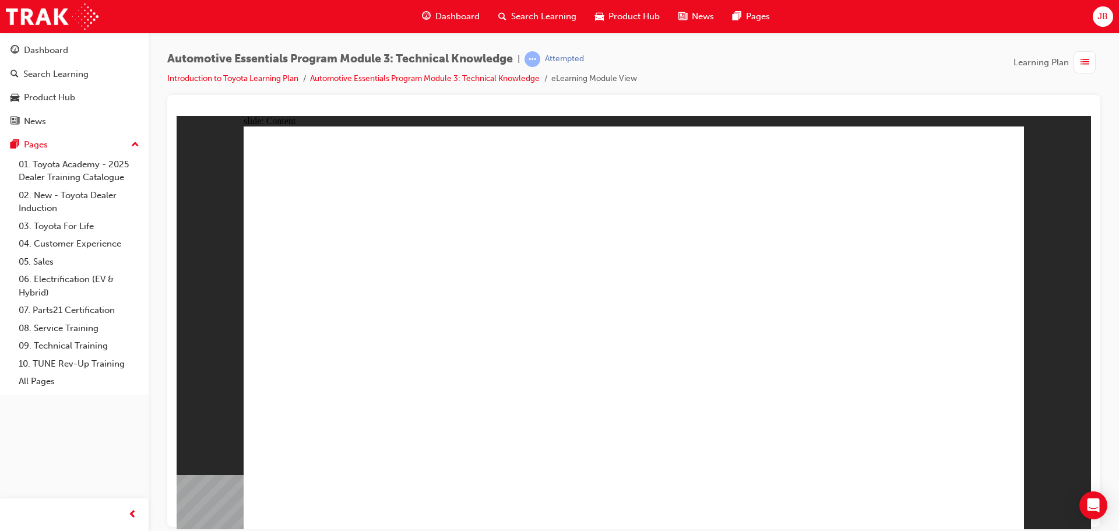
drag, startPoint x: 999, startPoint y: 506, endPoint x: 977, endPoint y: 506, distance: 21.6
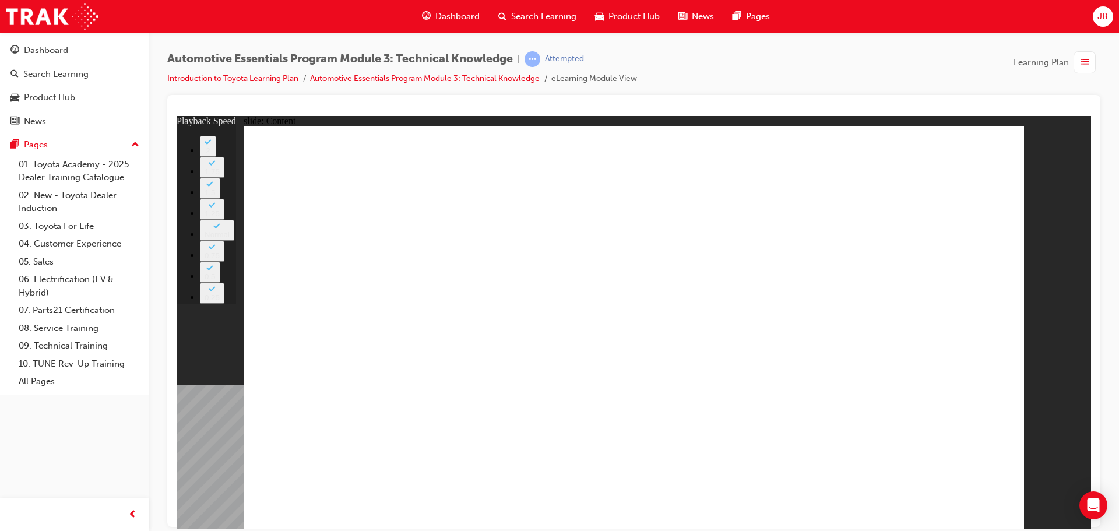
type input "7"
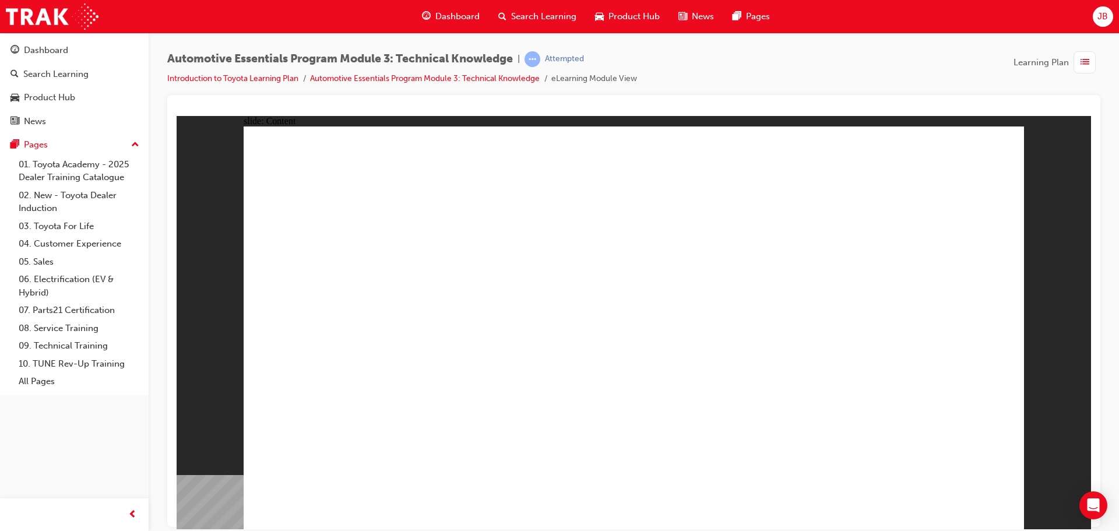
radio input "true"
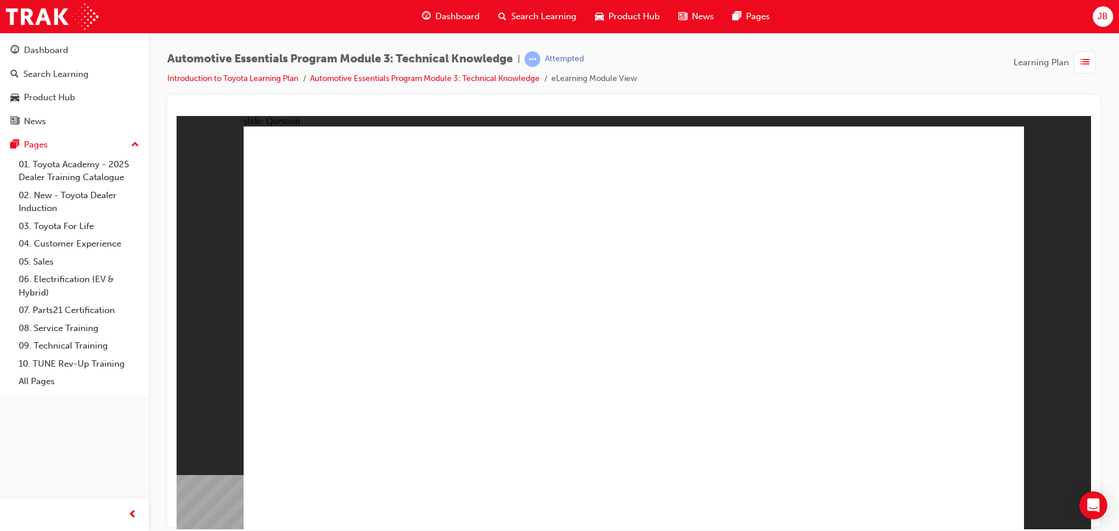
radio input "true"
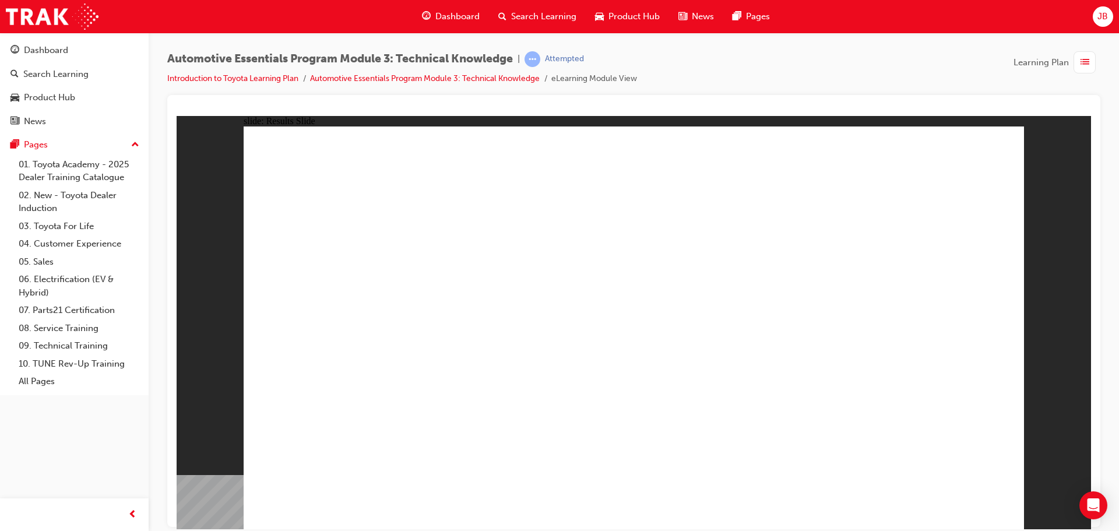
click at [38, 54] on div "Dashboard" at bounding box center [46, 50] width 44 height 13
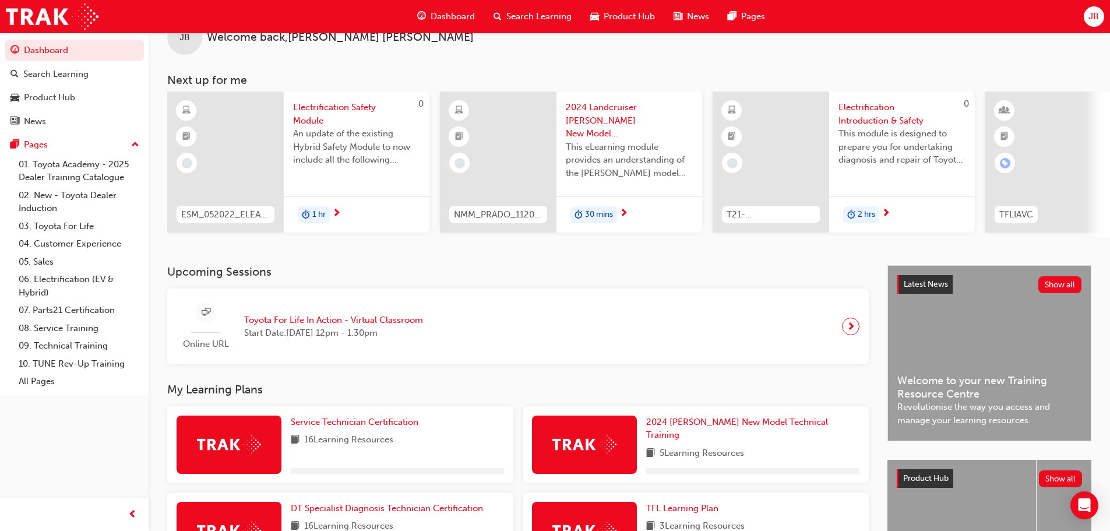
scroll to position [304, 0]
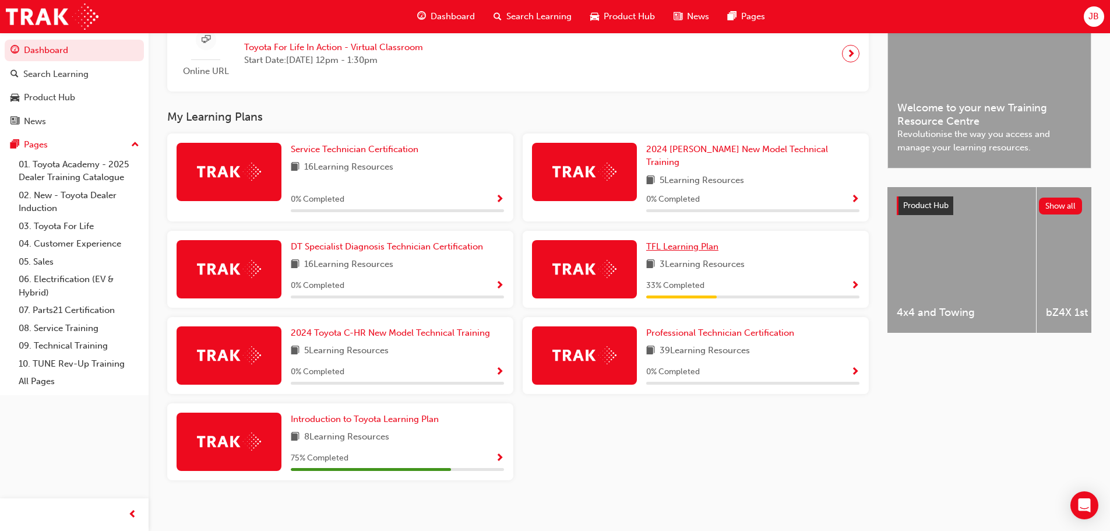
click at [686, 241] on span "TFL Learning Plan" at bounding box center [682, 246] width 72 height 10
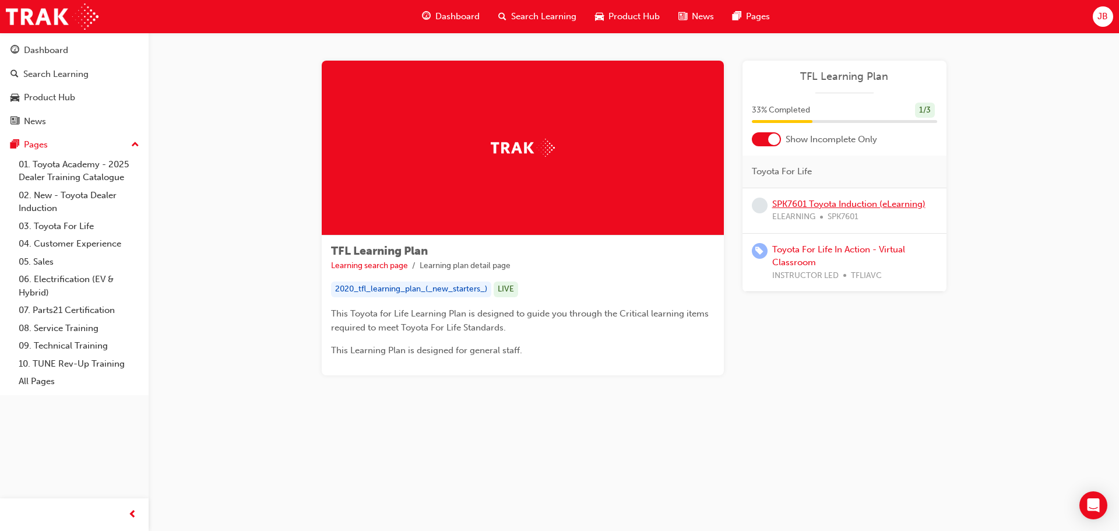
click at [850, 205] on link "SPK7601 Toyota Induction (eLearning)" at bounding box center [848, 204] width 153 height 10
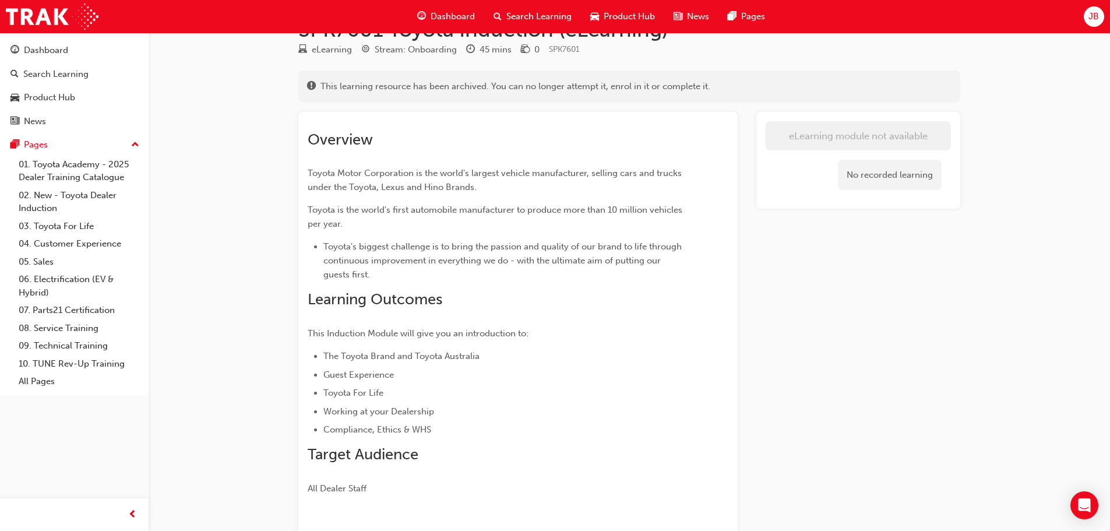
scroll to position [111, 0]
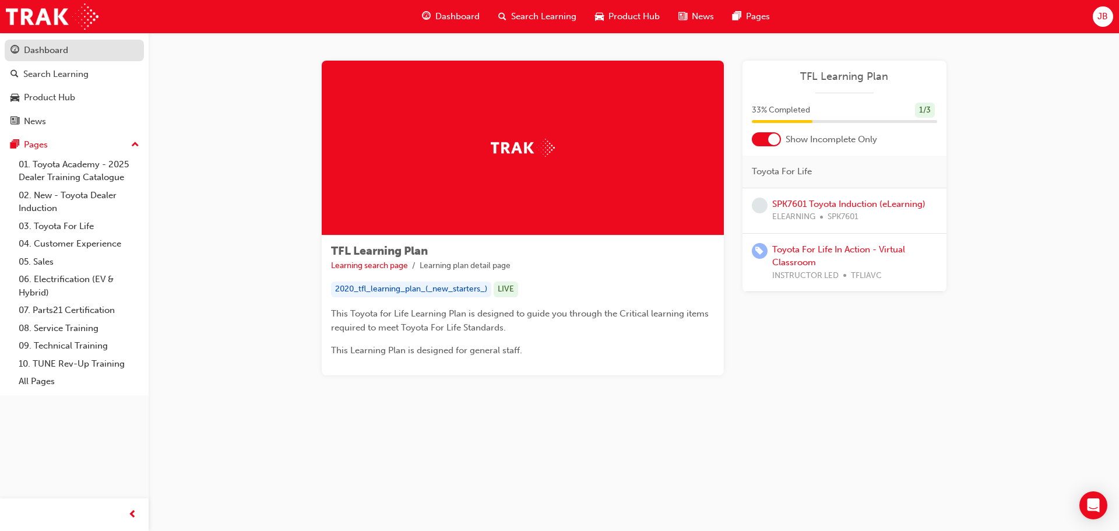
click at [62, 58] on link "Dashboard" at bounding box center [74, 51] width 139 height 22
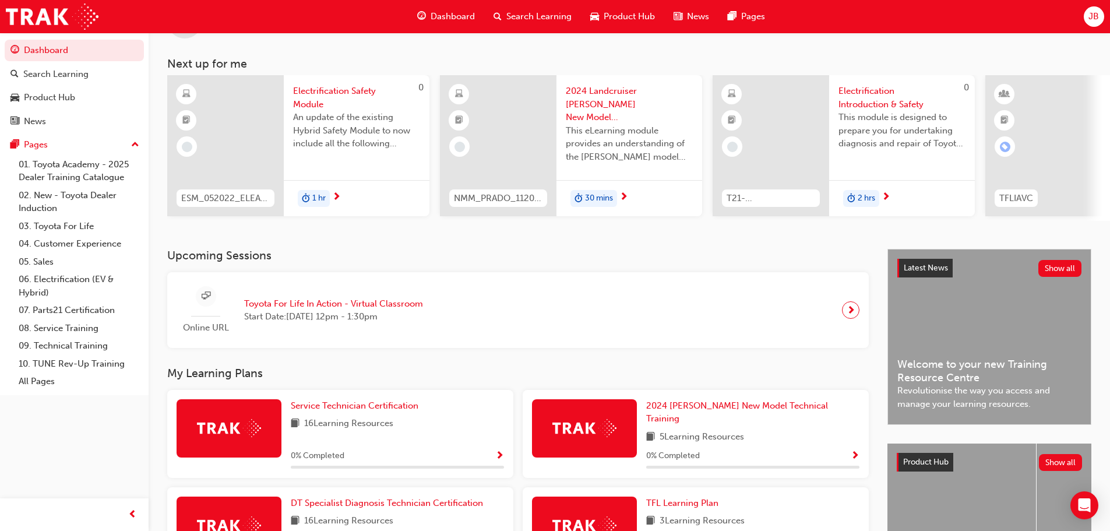
scroll to position [304, 0]
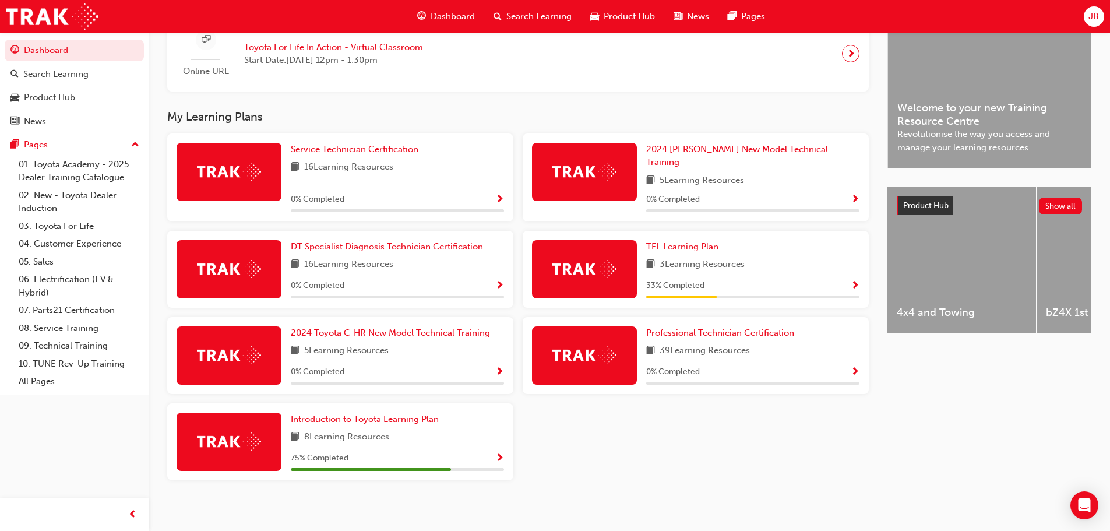
click at [325, 414] on span "Introduction to Toyota Learning Plan" at bounding box center [365, 419] width 148 height 10
